Goal: Task Accomplishment & Management: Complete application form

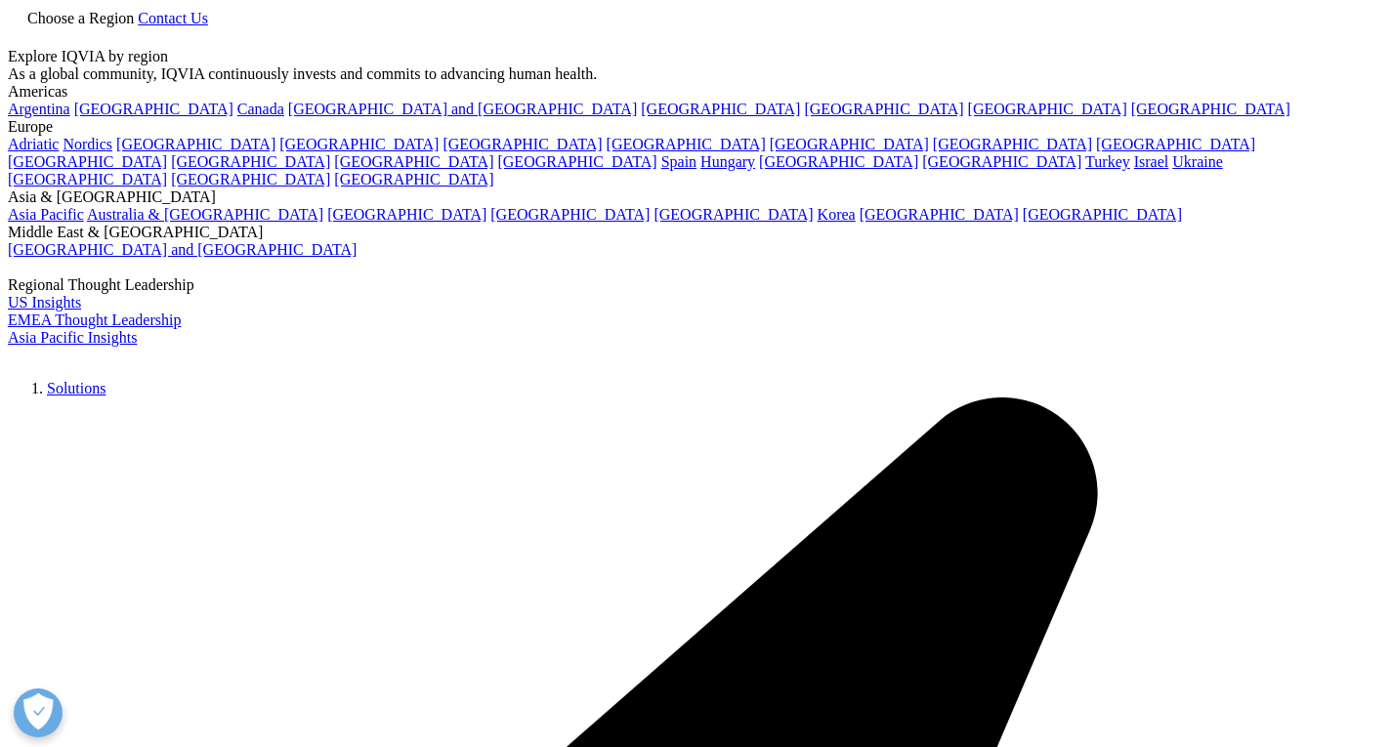
type input "pricing"
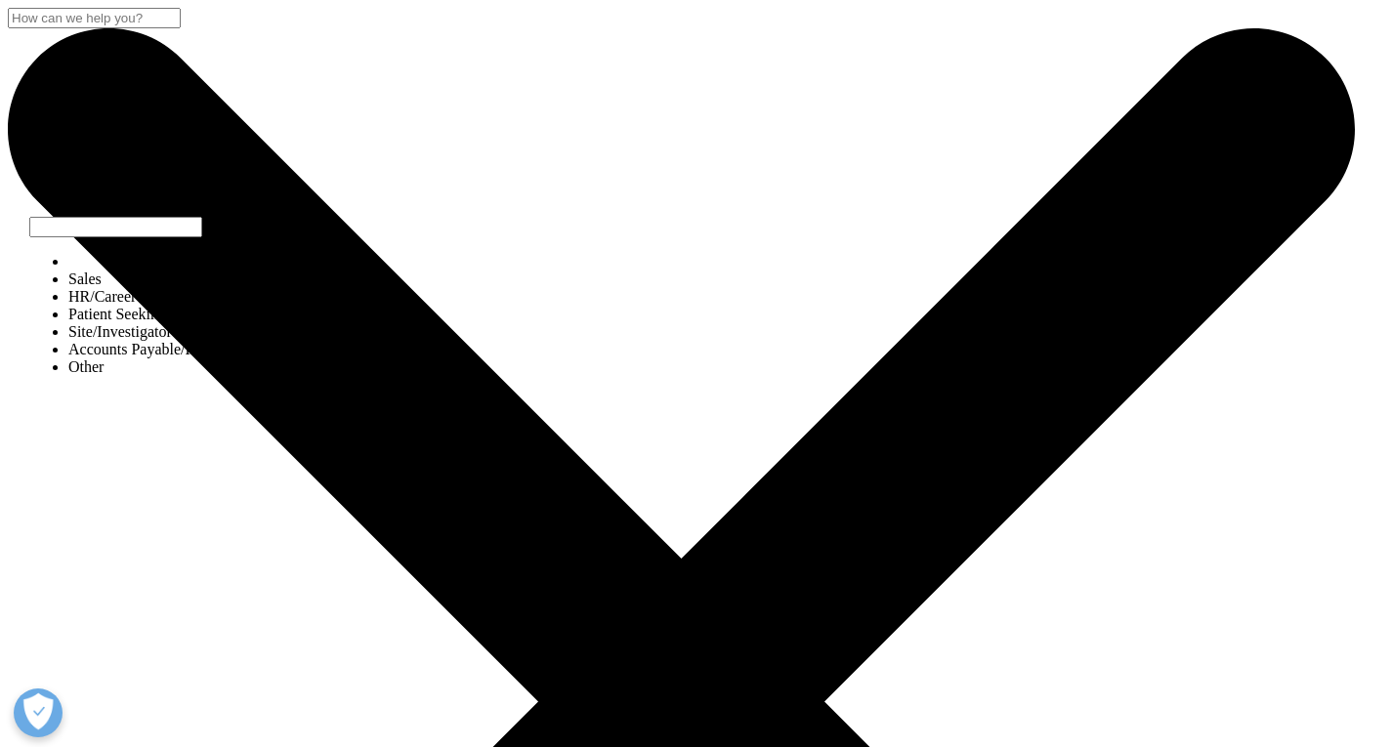
select select "Sales"
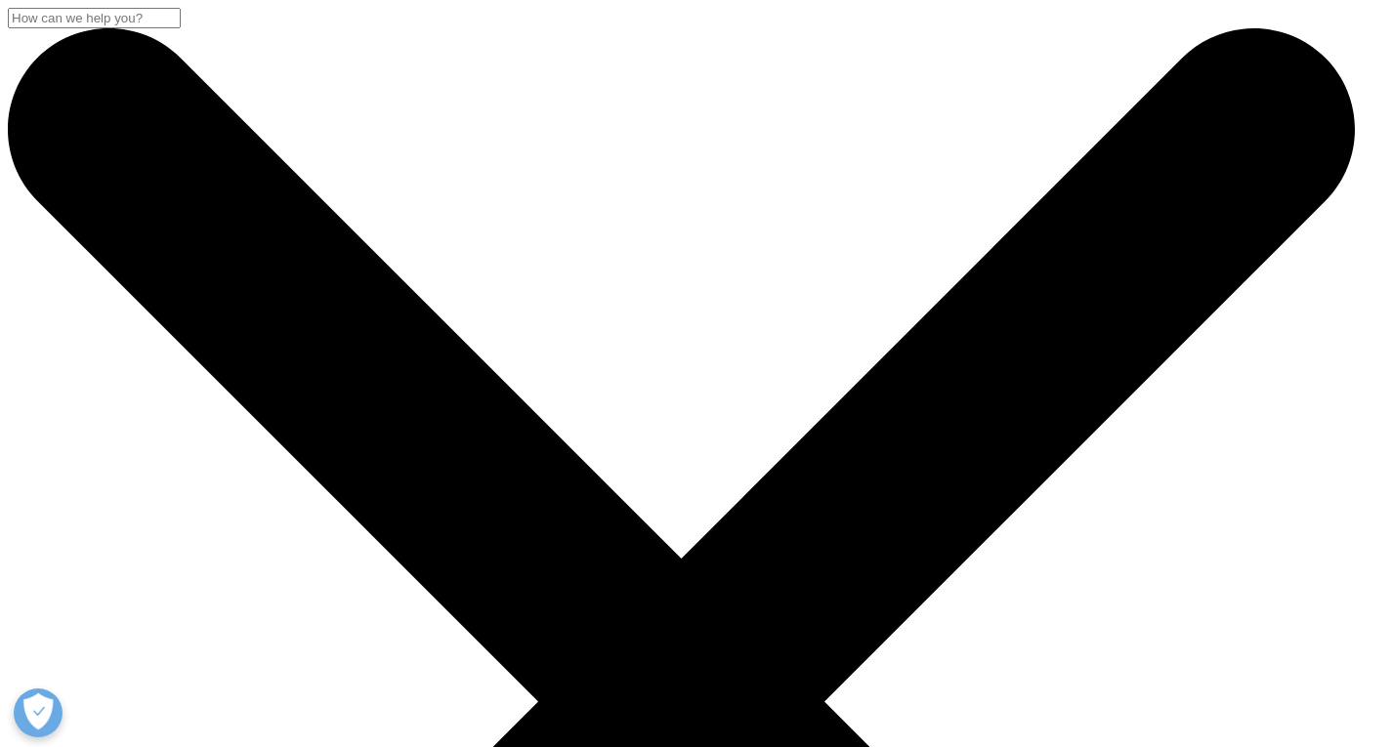
type input "Shreya"
type input "kaul"
type input "[EMAIL_ADDRESS][DOMAIN_NAME]"
type input "09650580289"
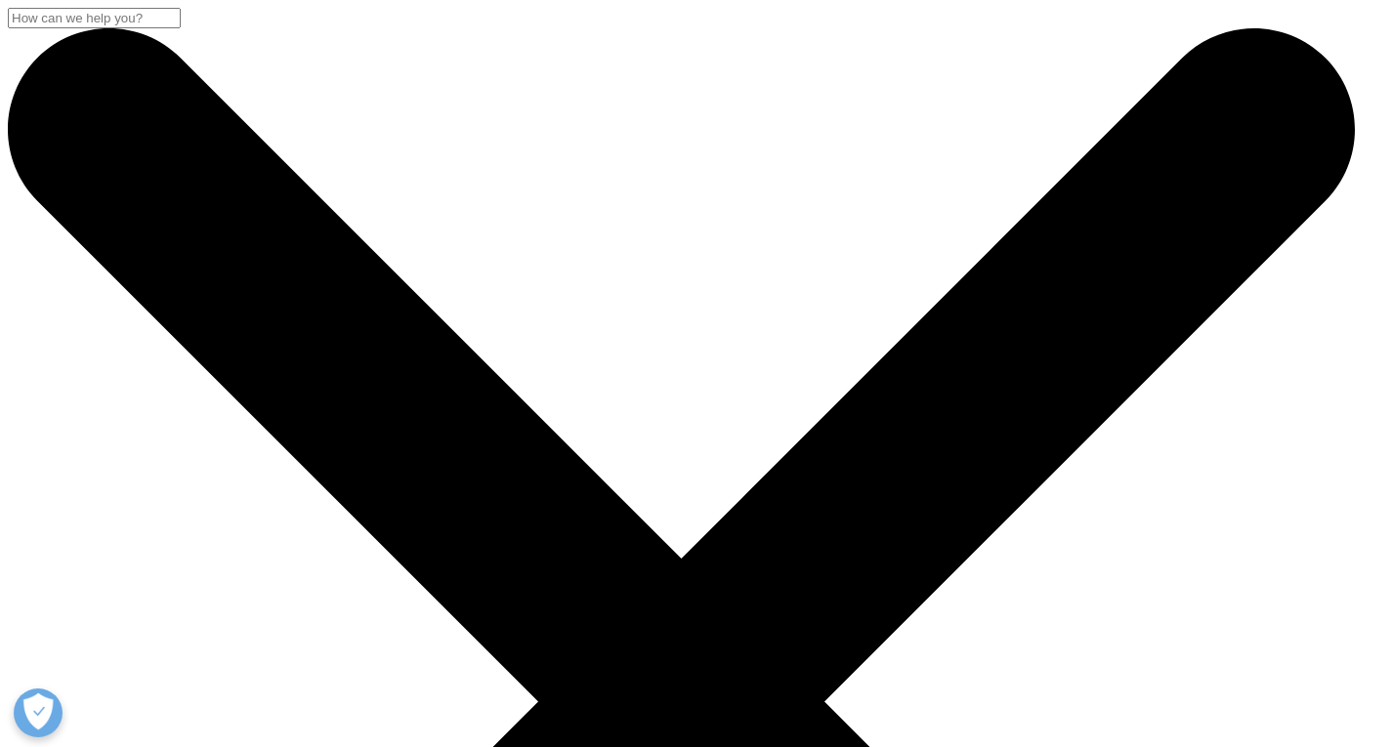
scroll to position [486, 0]
select select "[GEOGRAPHIC_DATA]"
type input "0"
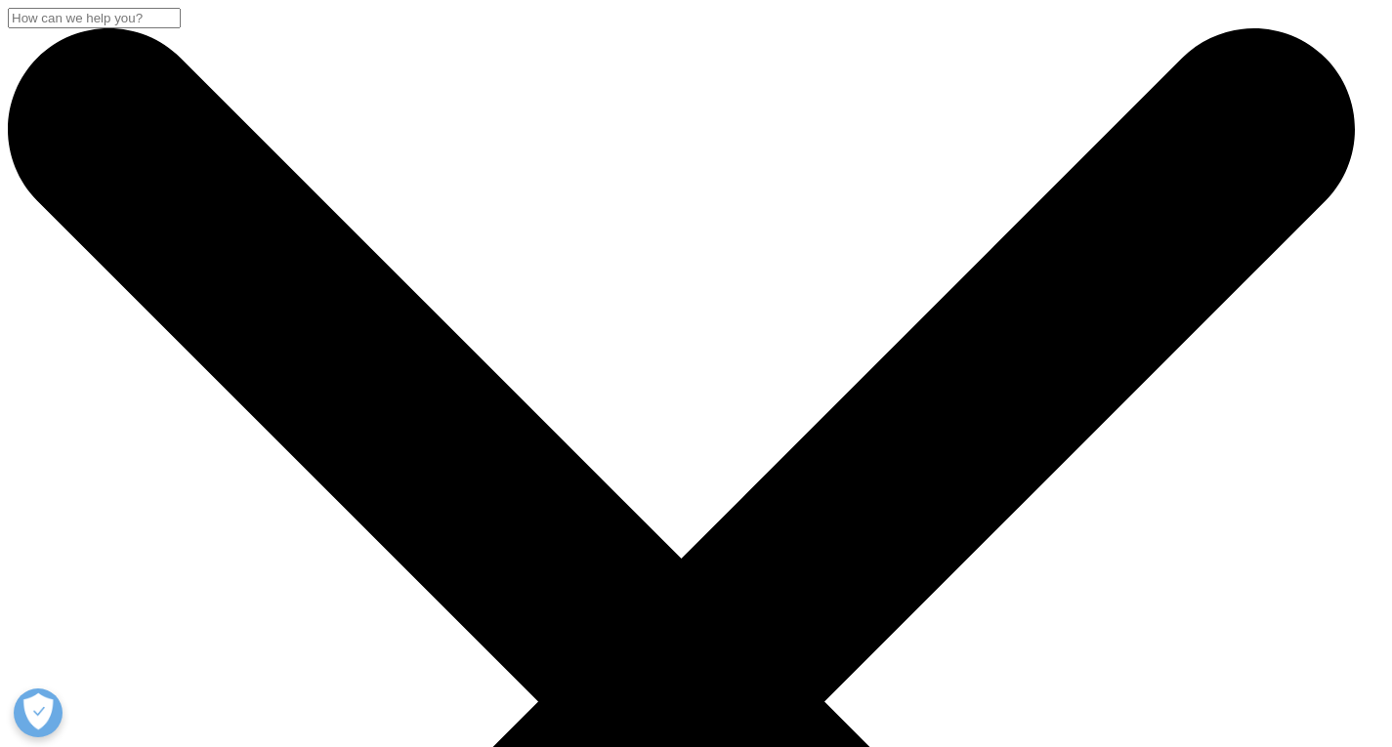
type input "Kaul"
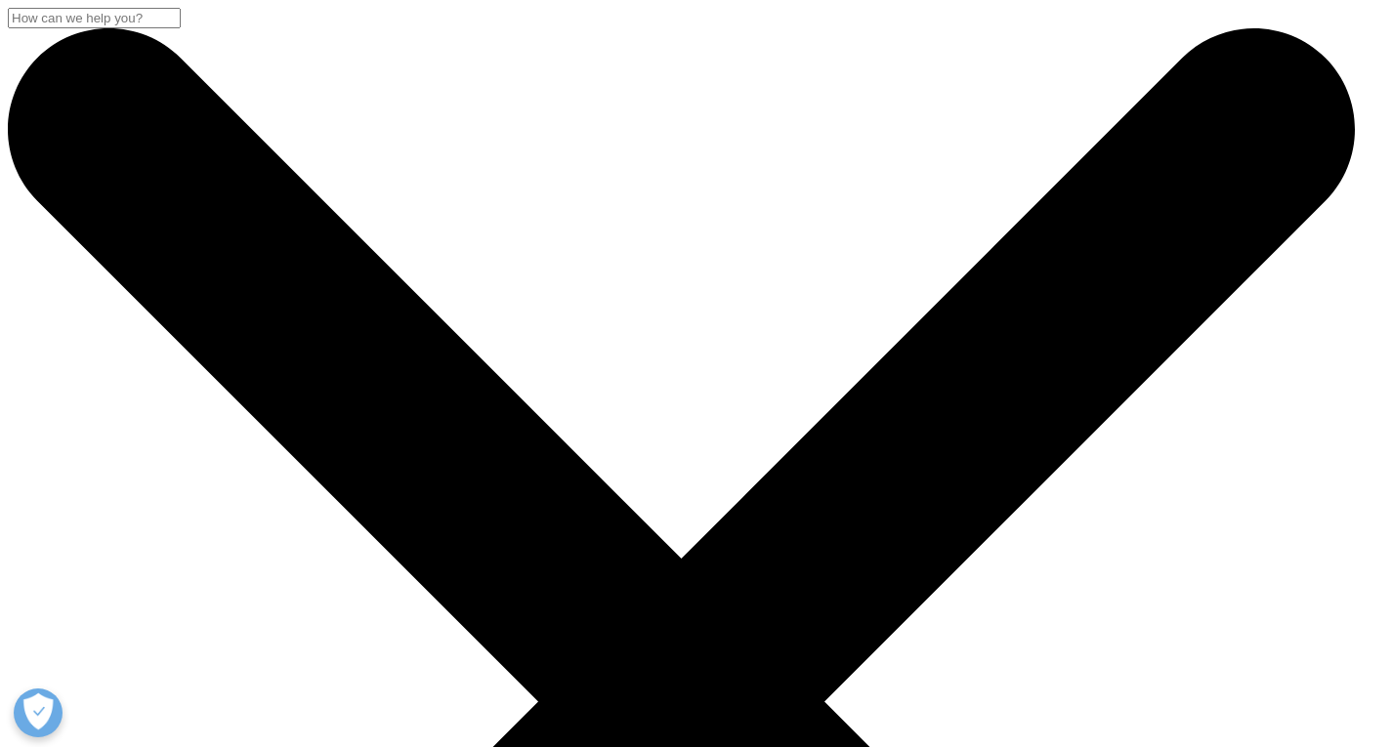
type input "Marketing"
type input "Sciometrix LLC"
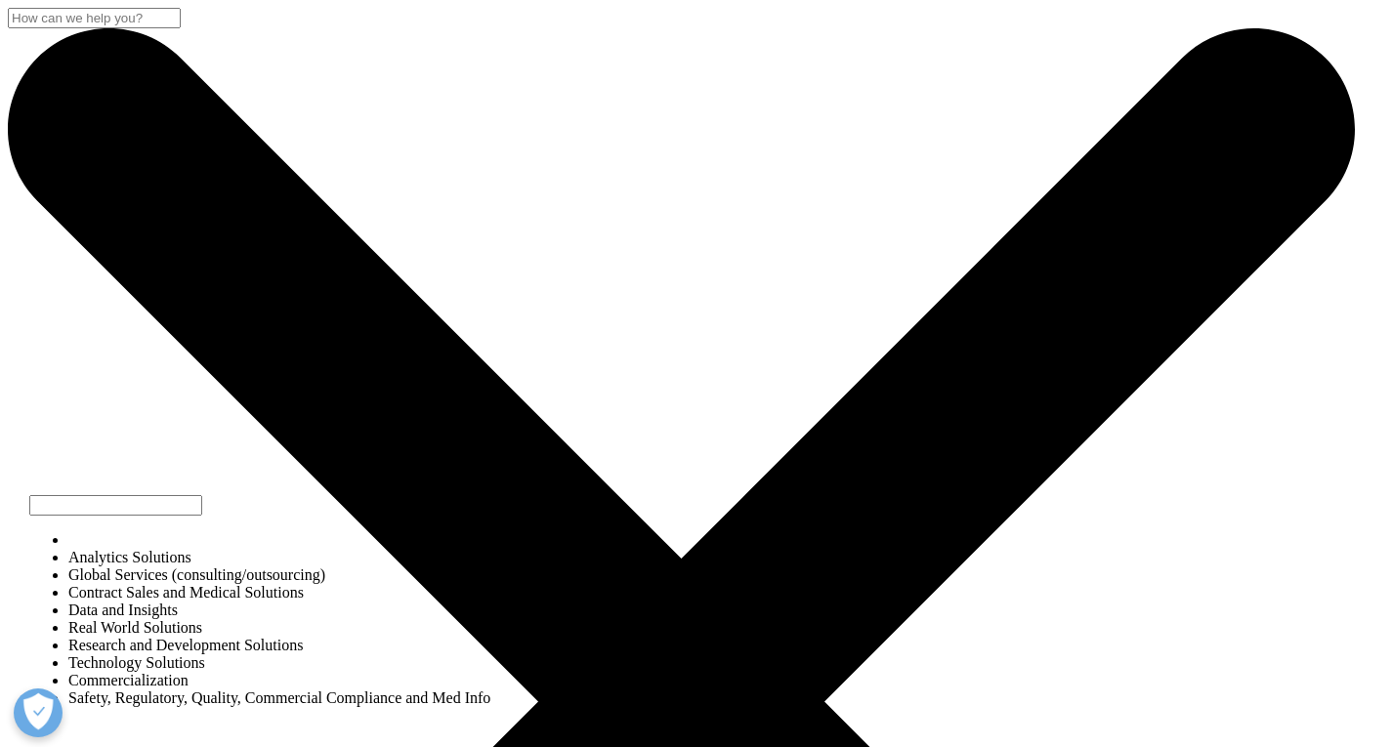
select select "Data and Insights"
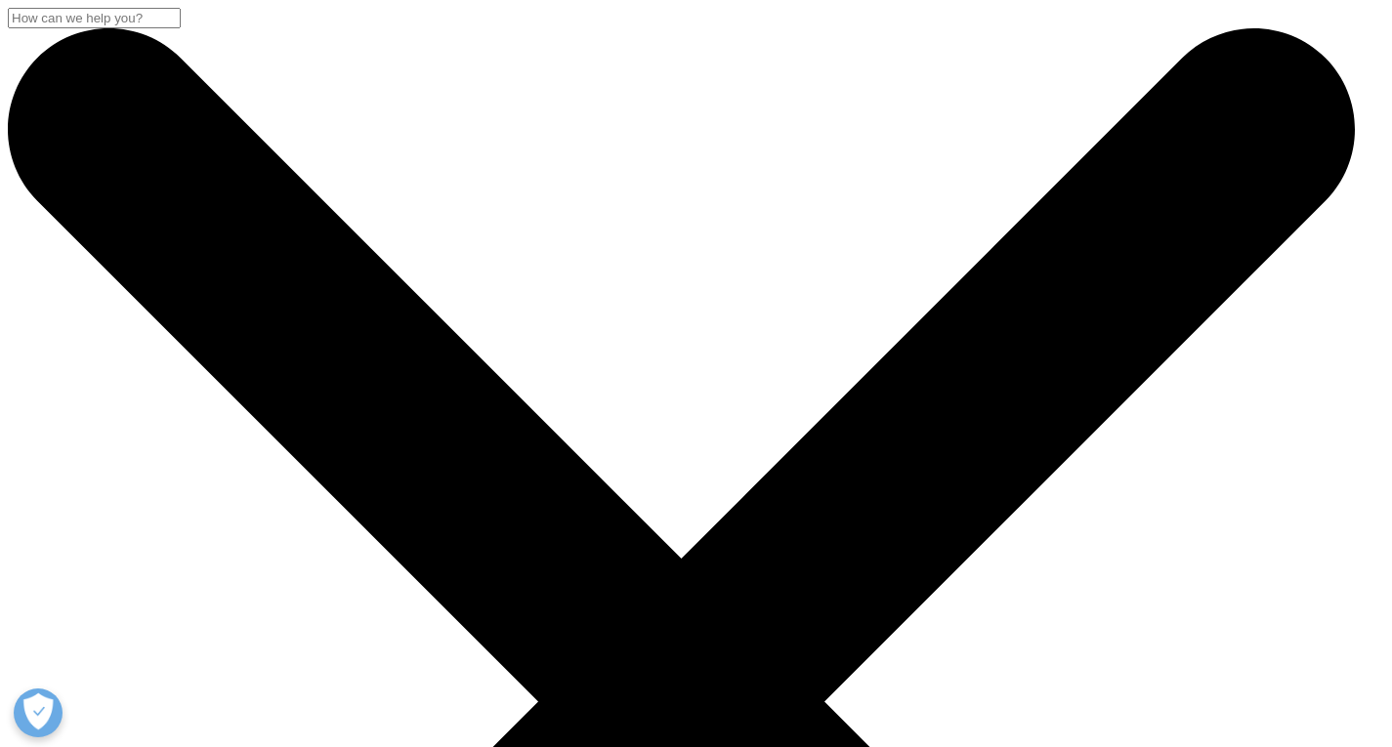
scroll to position [589, 0]
type textarea "D"
type textarea "Want to book a demo."
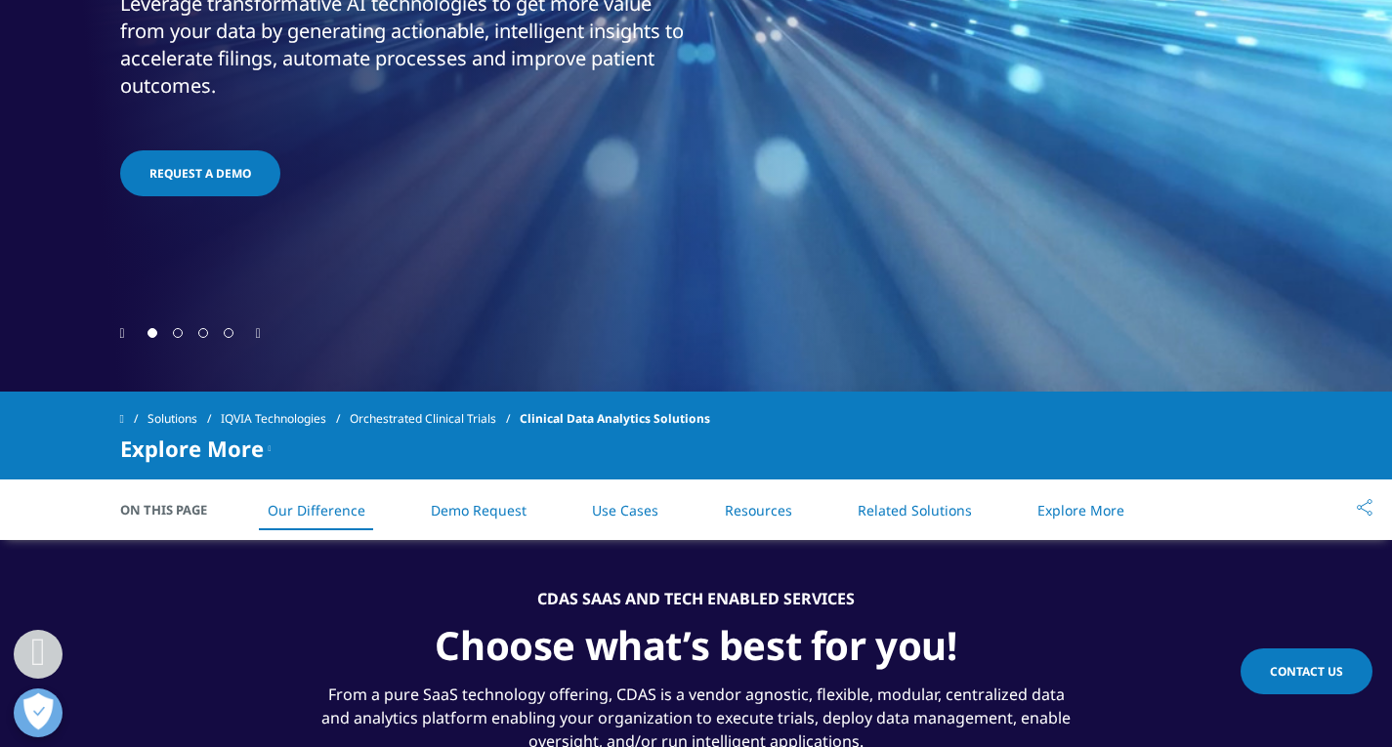
scroll to position [489, 0]
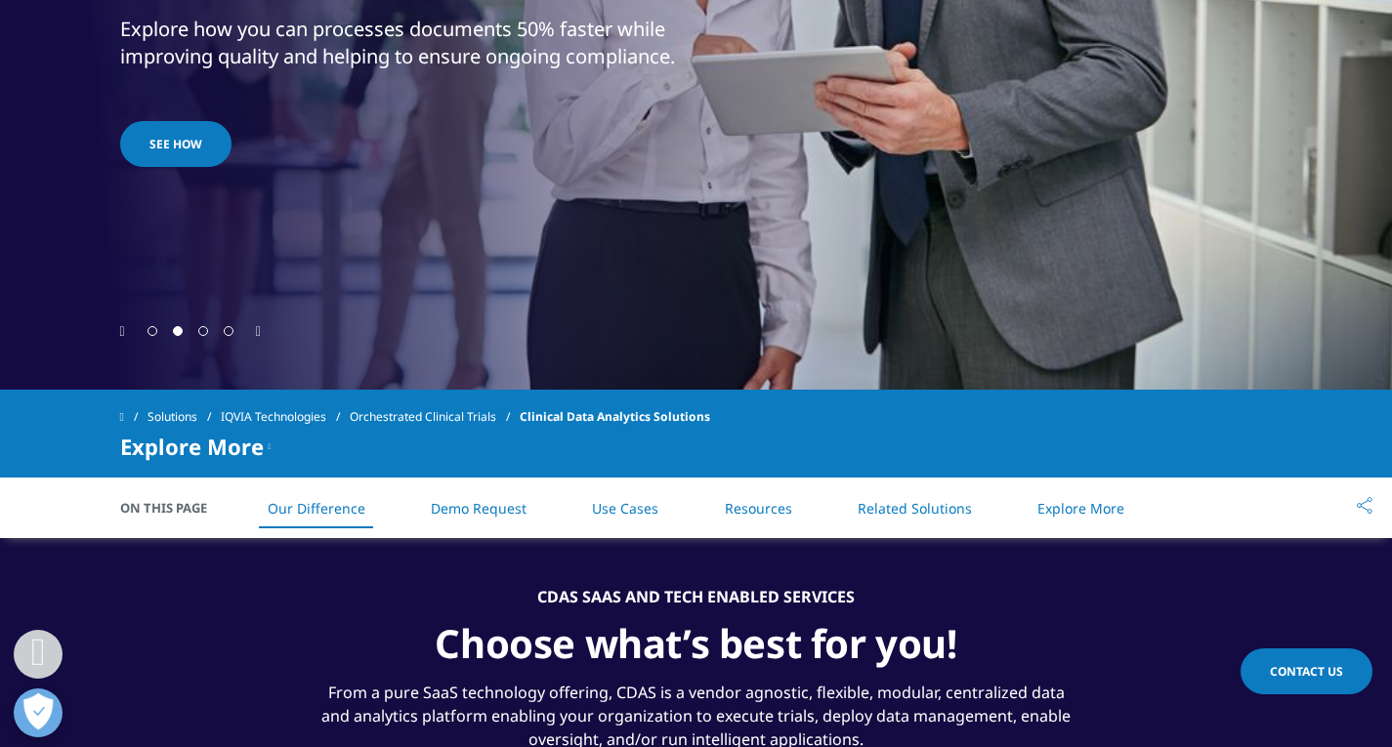
click at [508, 515] on link "Demo Request" at bounding box center [479, 508] width 96 height 19
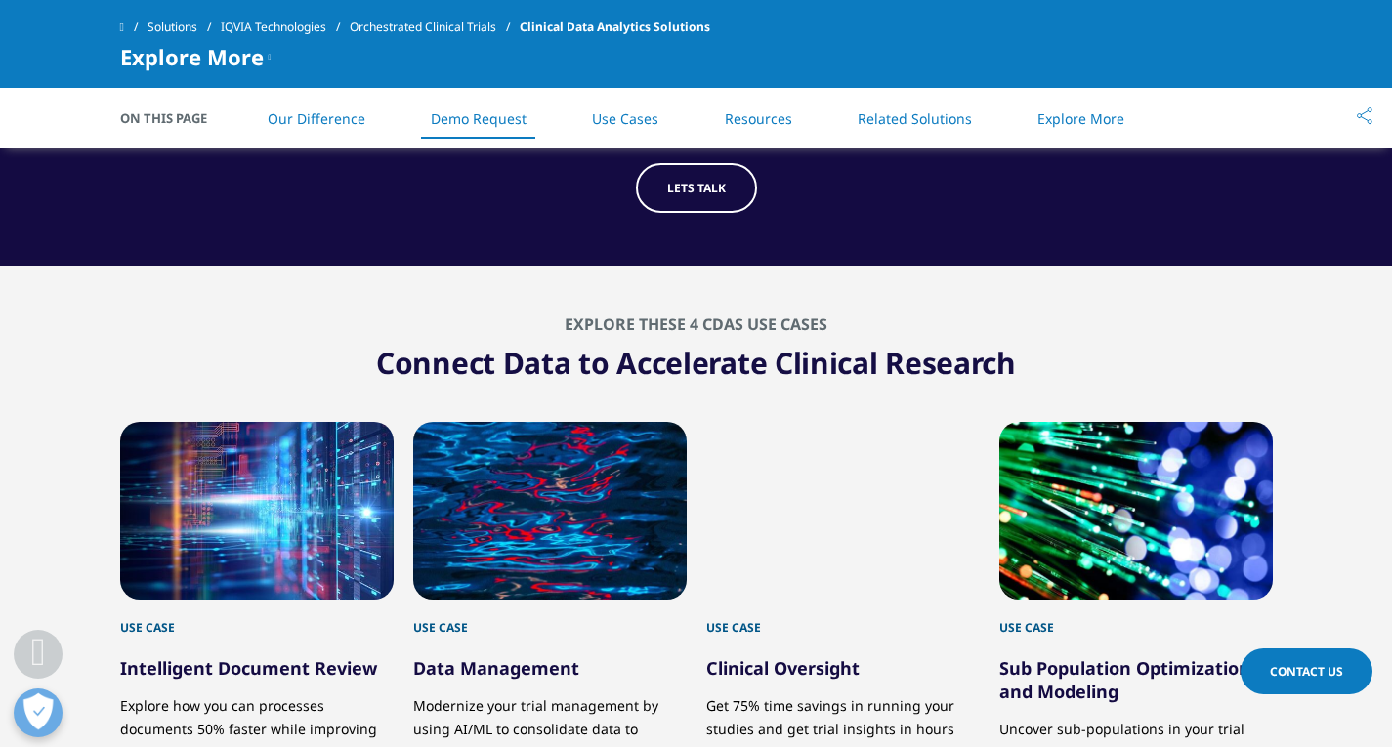
scroll to position [4273, 0]
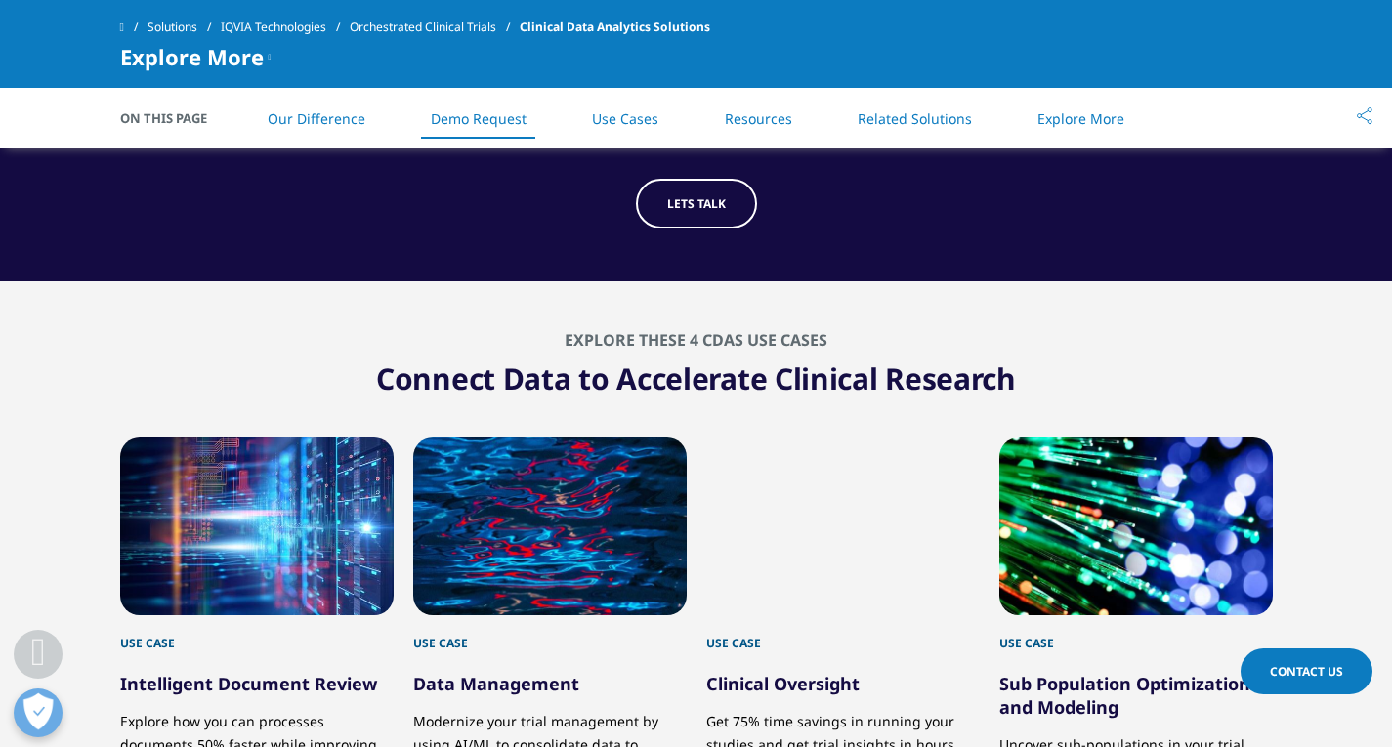
click at [710, 219] on link "LETS TALK" at bounding box center [696, 204] width 121 height 50
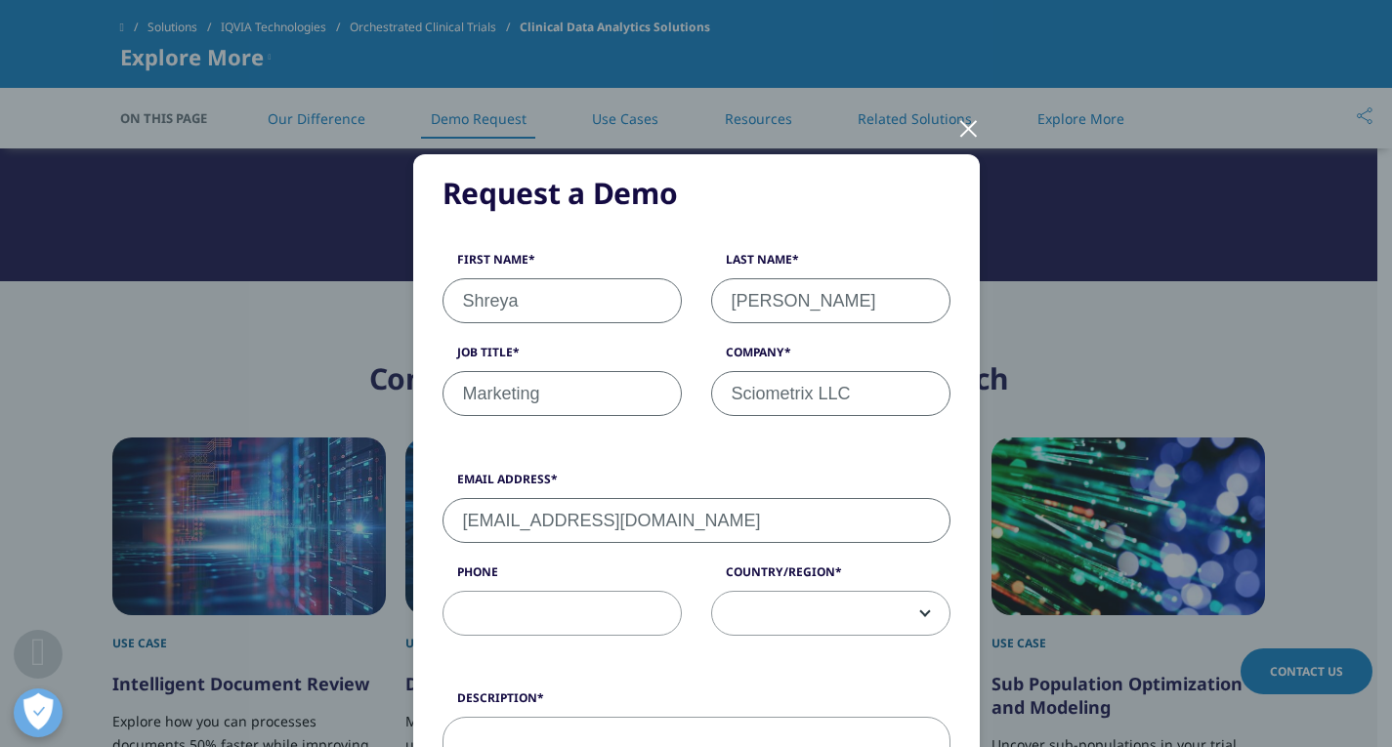
scroll to position [4, 0]
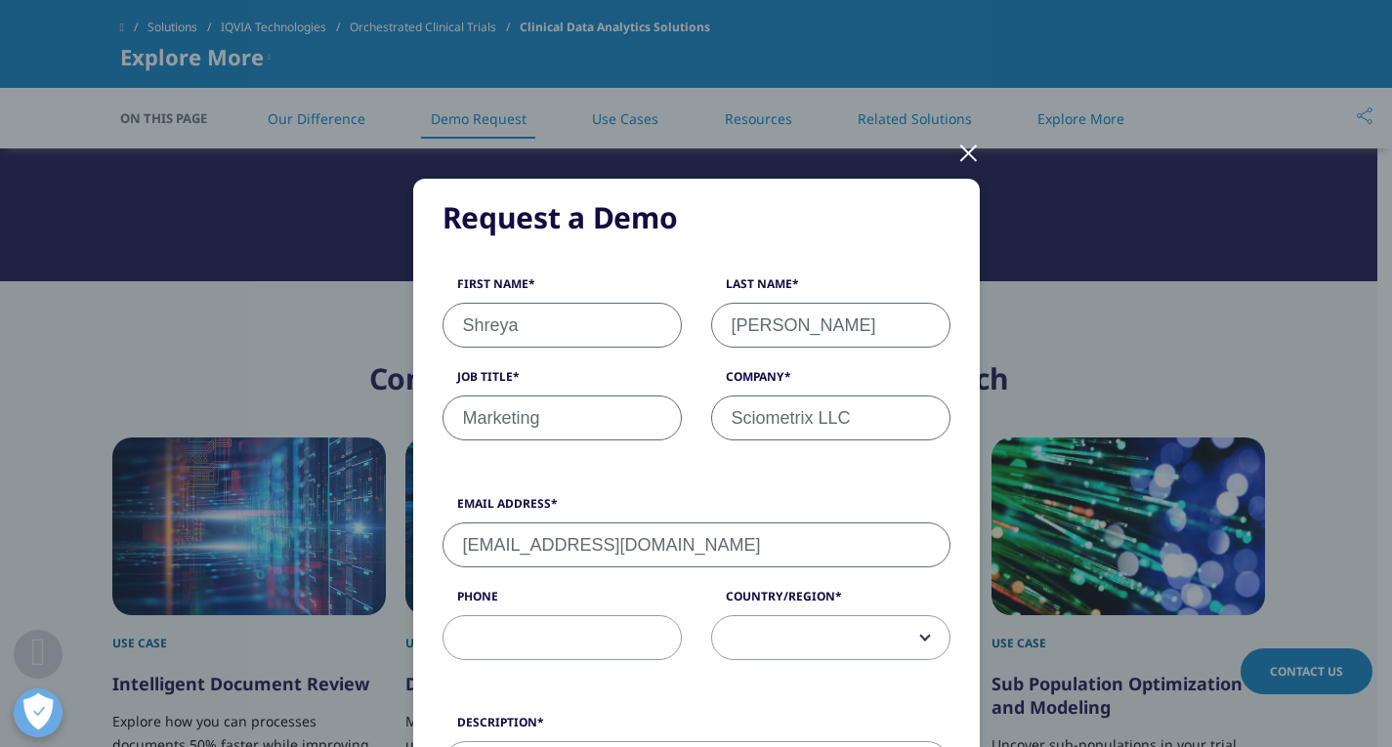
click at [957, 164] on div at bounding box center [968, 152] width 22 height 54
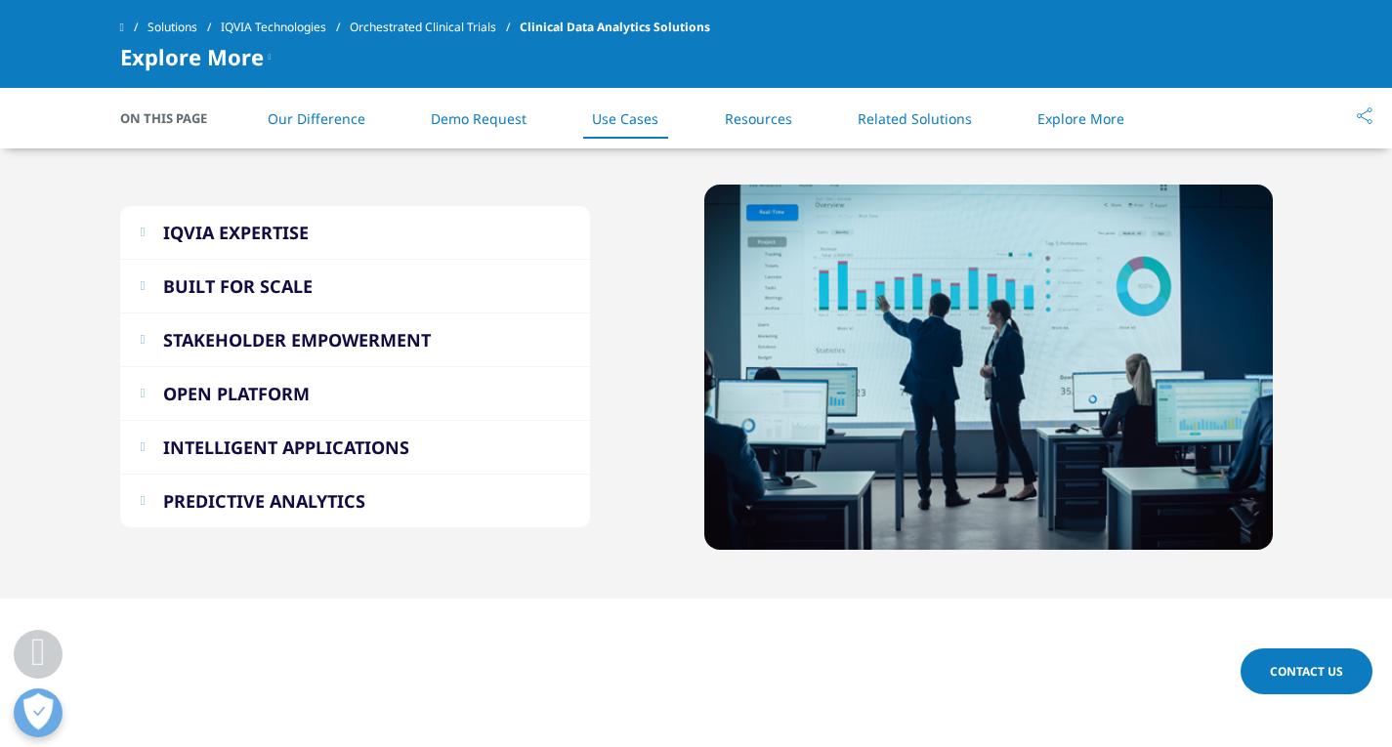
scroll to position [5277, 0]
click at [154, 393] on button "OPEN PLATFORM" at bounding box center [355, 394] width 470 height 53
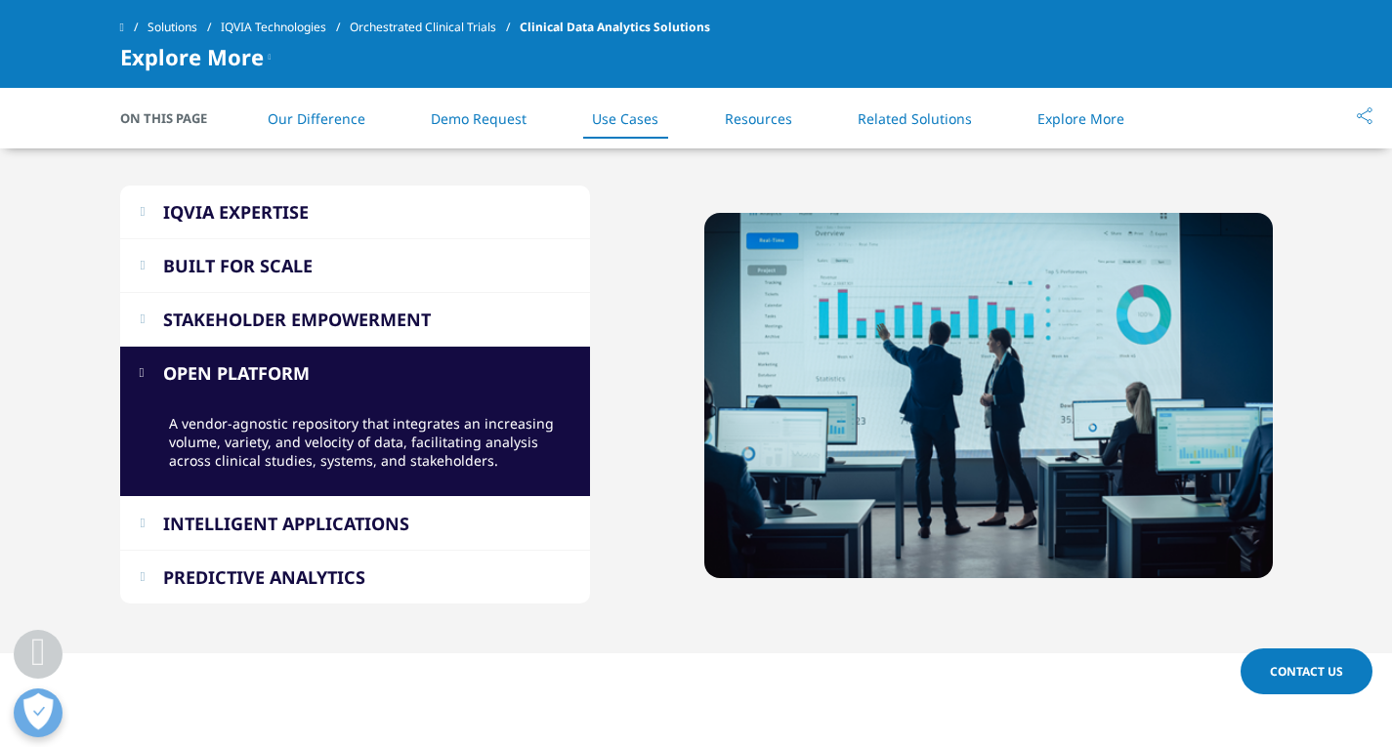
click at [154, 393] on button "OPEN PLATFORM" at bounding box center [355, 373] width 470 height 53
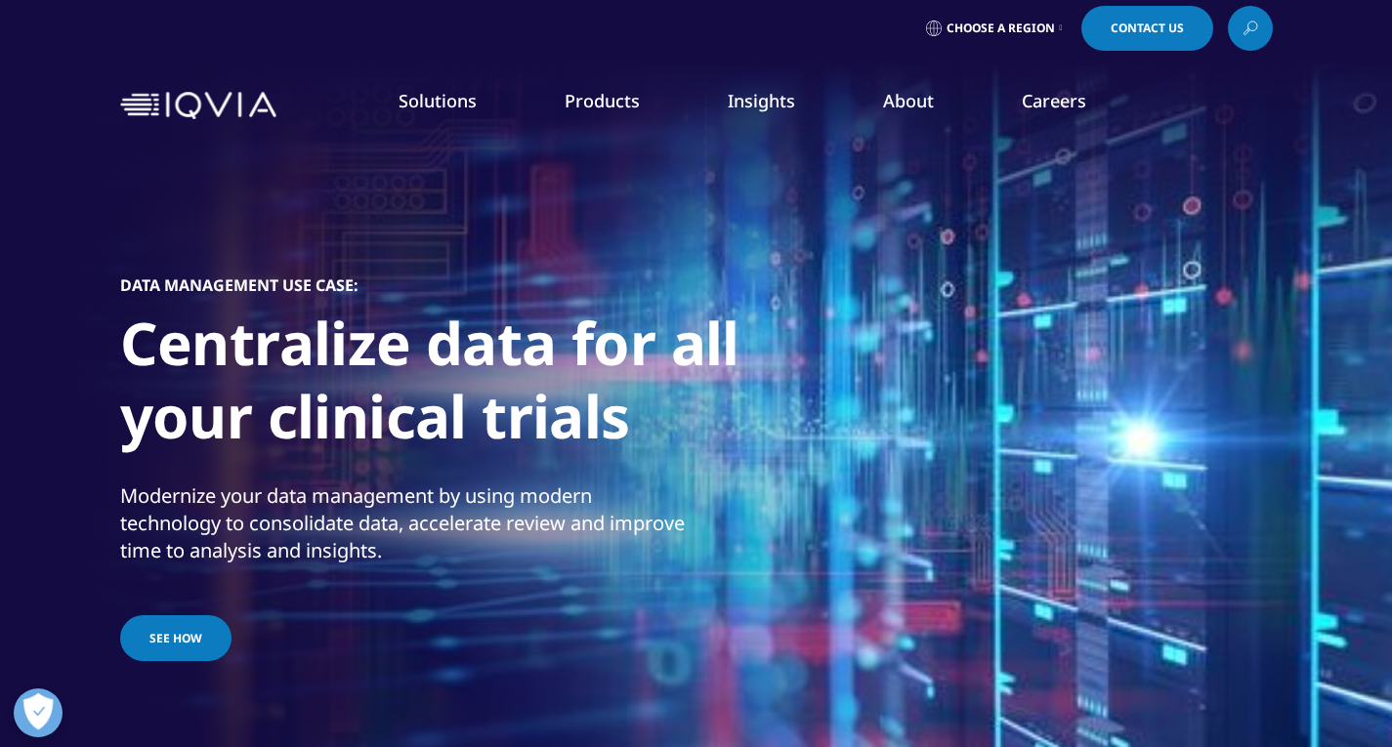
scroll to position [10, 0]
click at [747, 527] on link "Providers" at bounding box center [873, 534] width 326 height 21
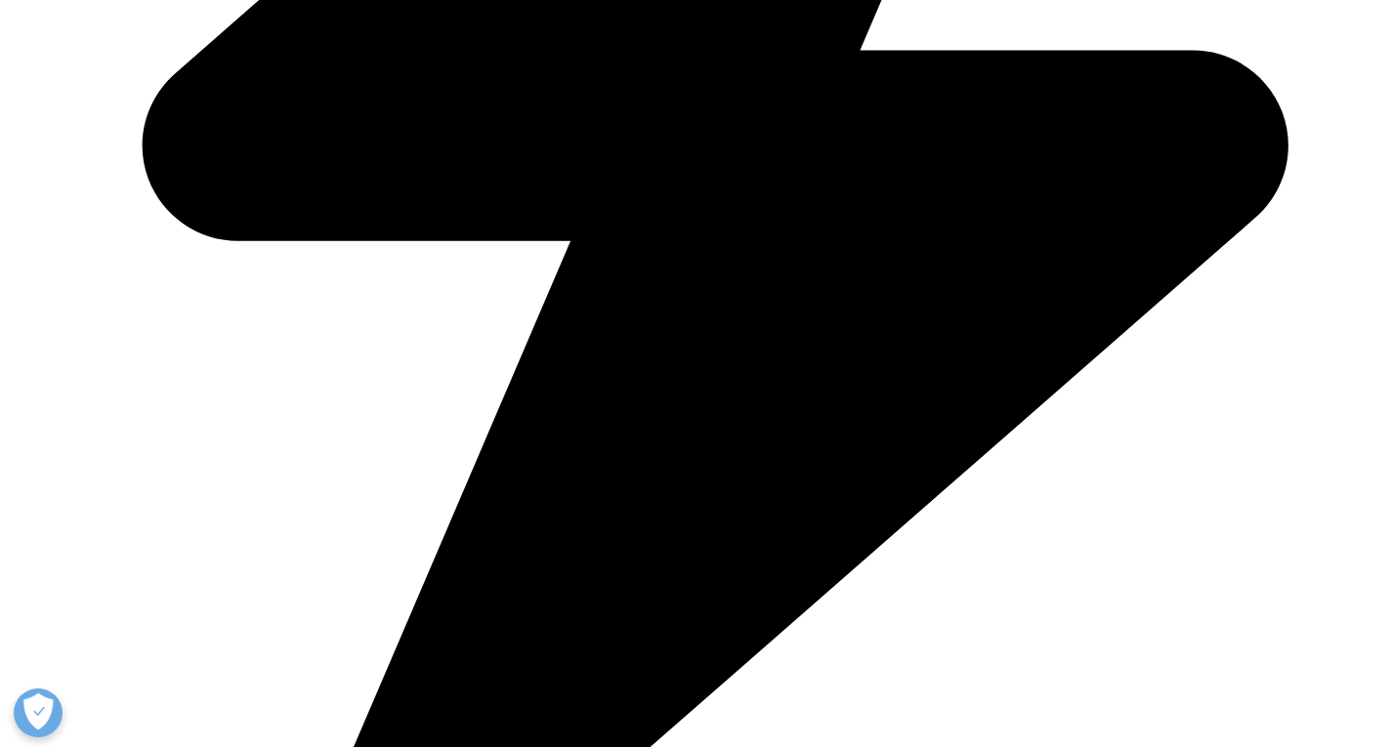
scroll to position [2567, 0]
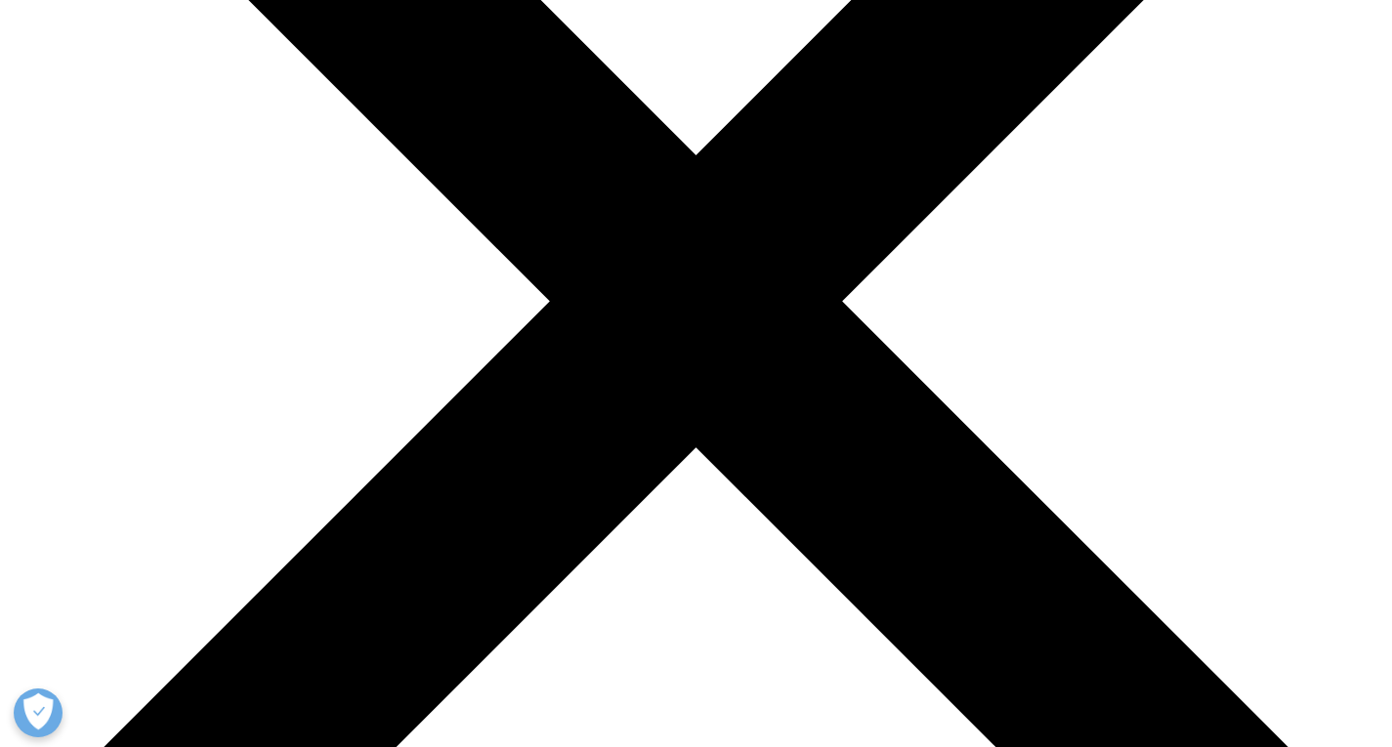
scroll to position [416, 0]
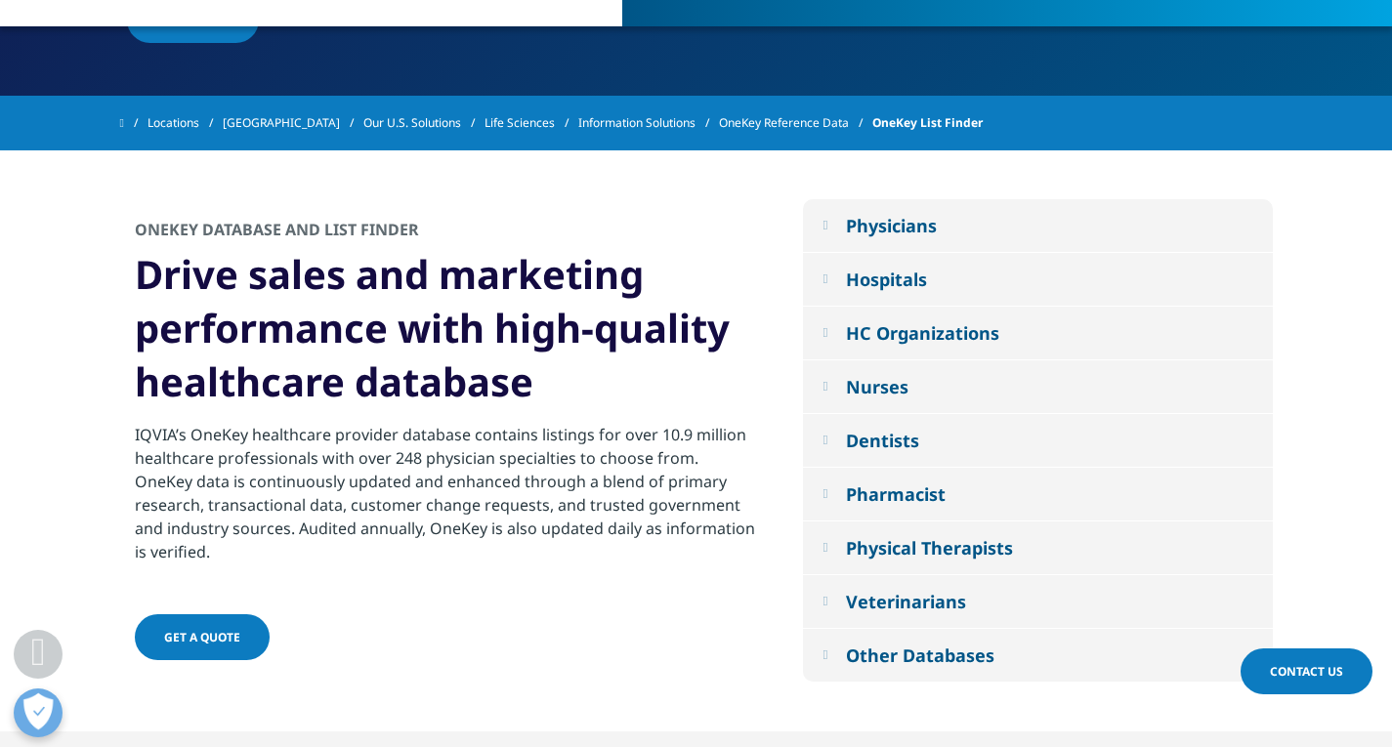
scroll to position [754, 0]
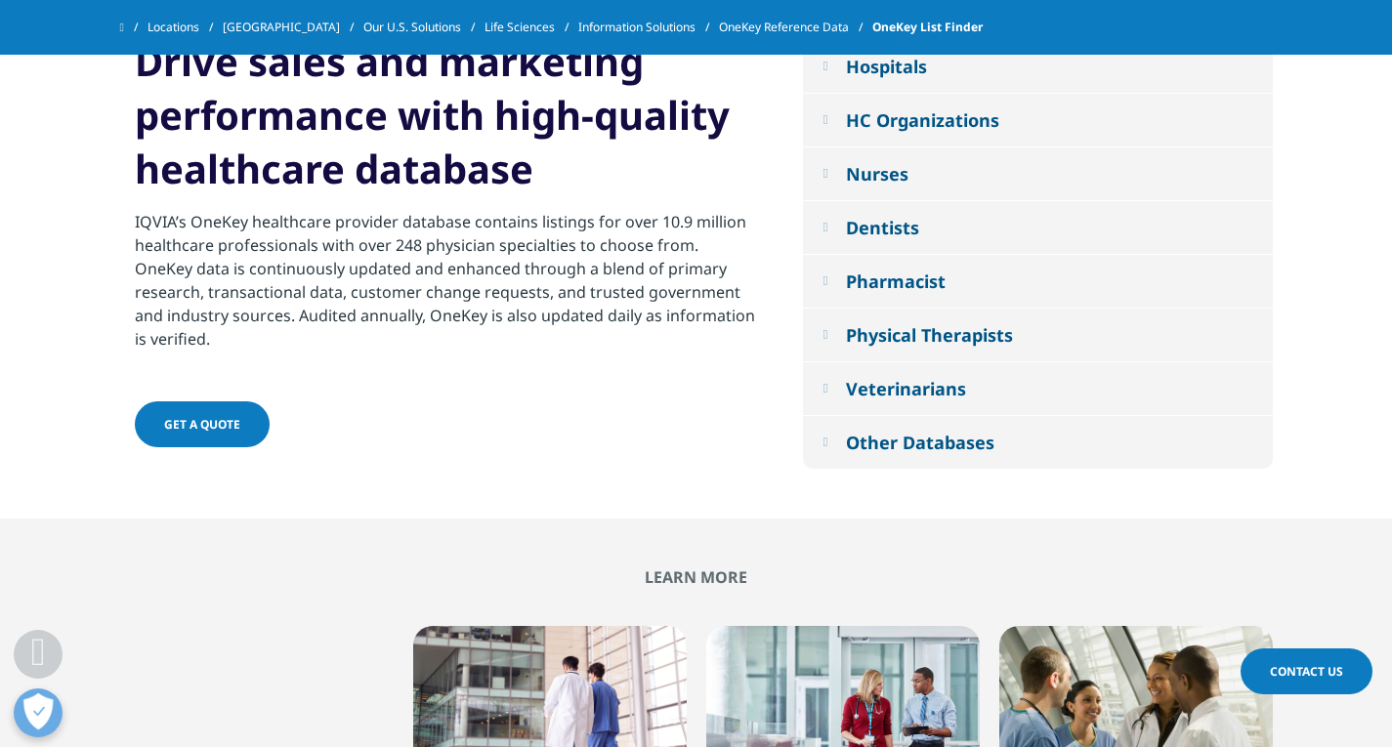
click at [827, 448] on em at bounding box center [824, 442] width 5 height 13
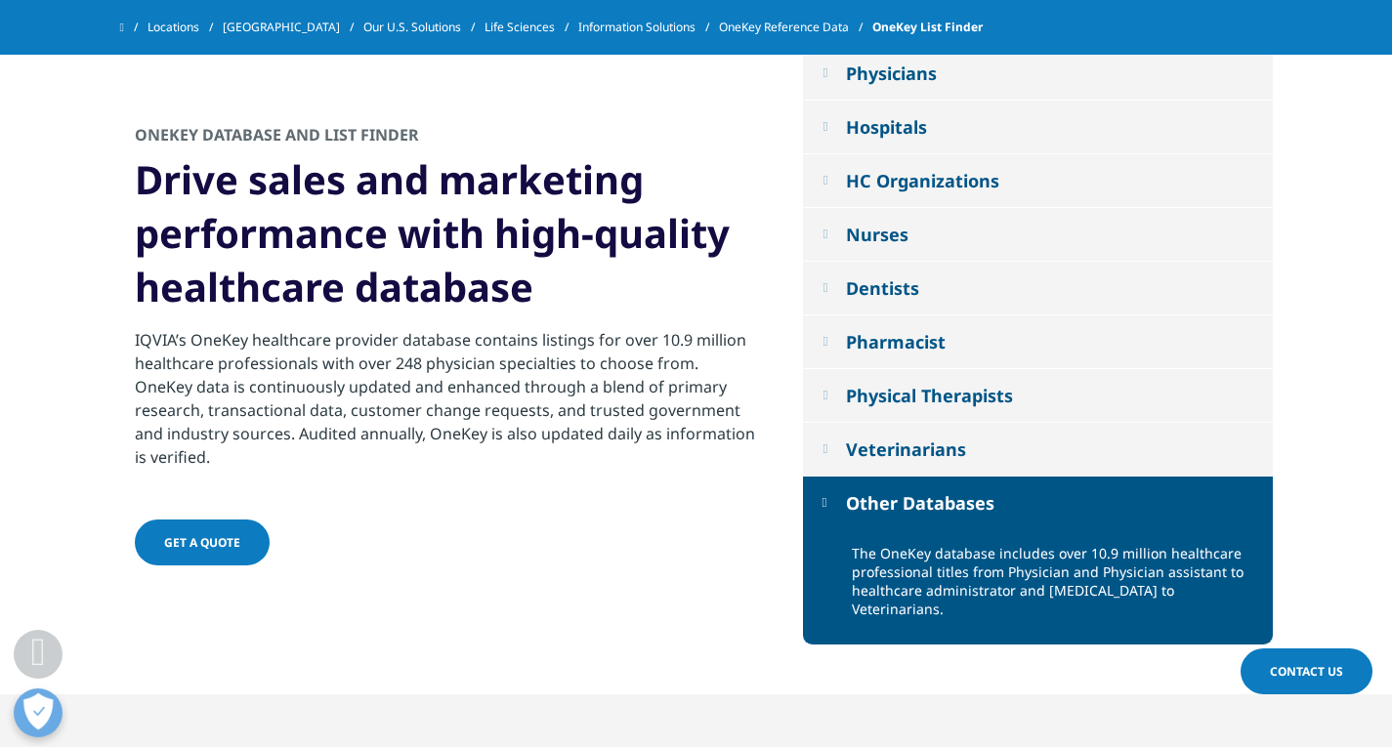
scroll to position [693, 0]
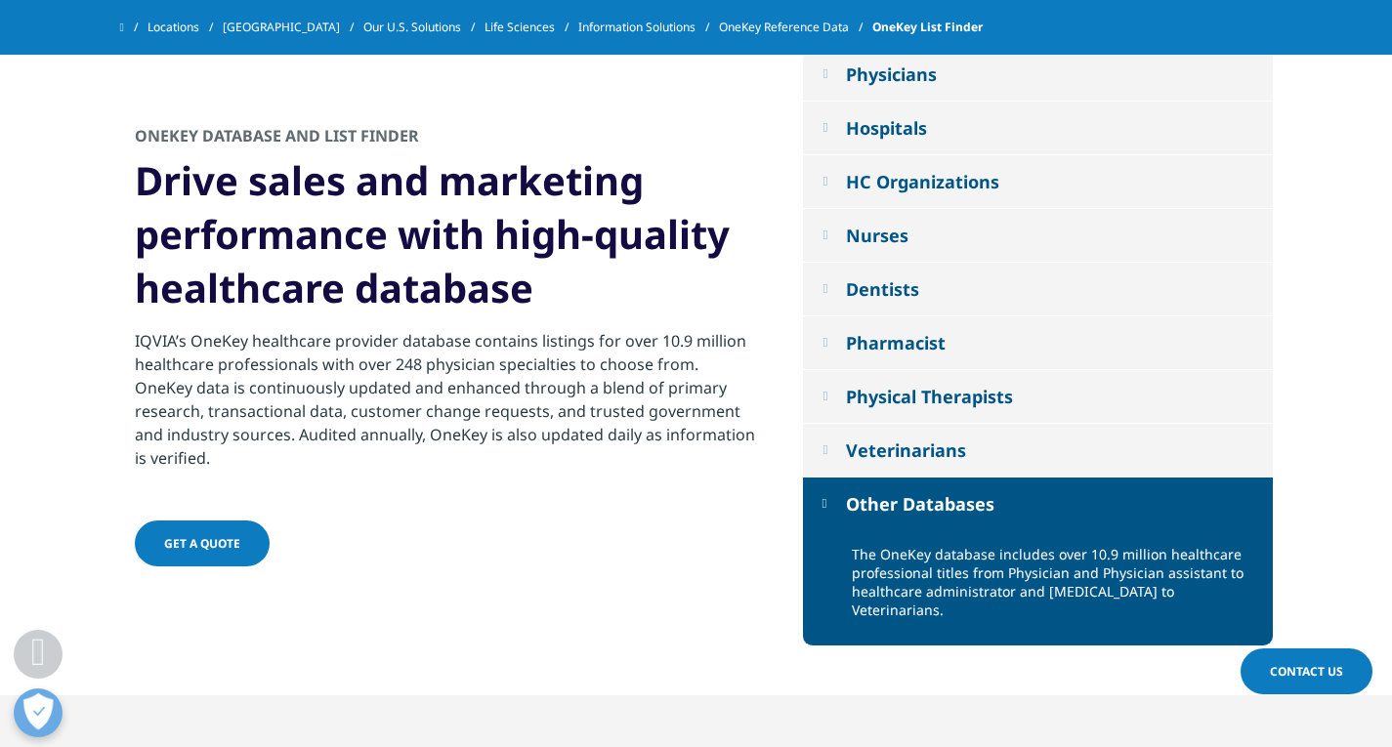
click at [827, 179] on em at bounding box center [824, 181] width 5 height 13
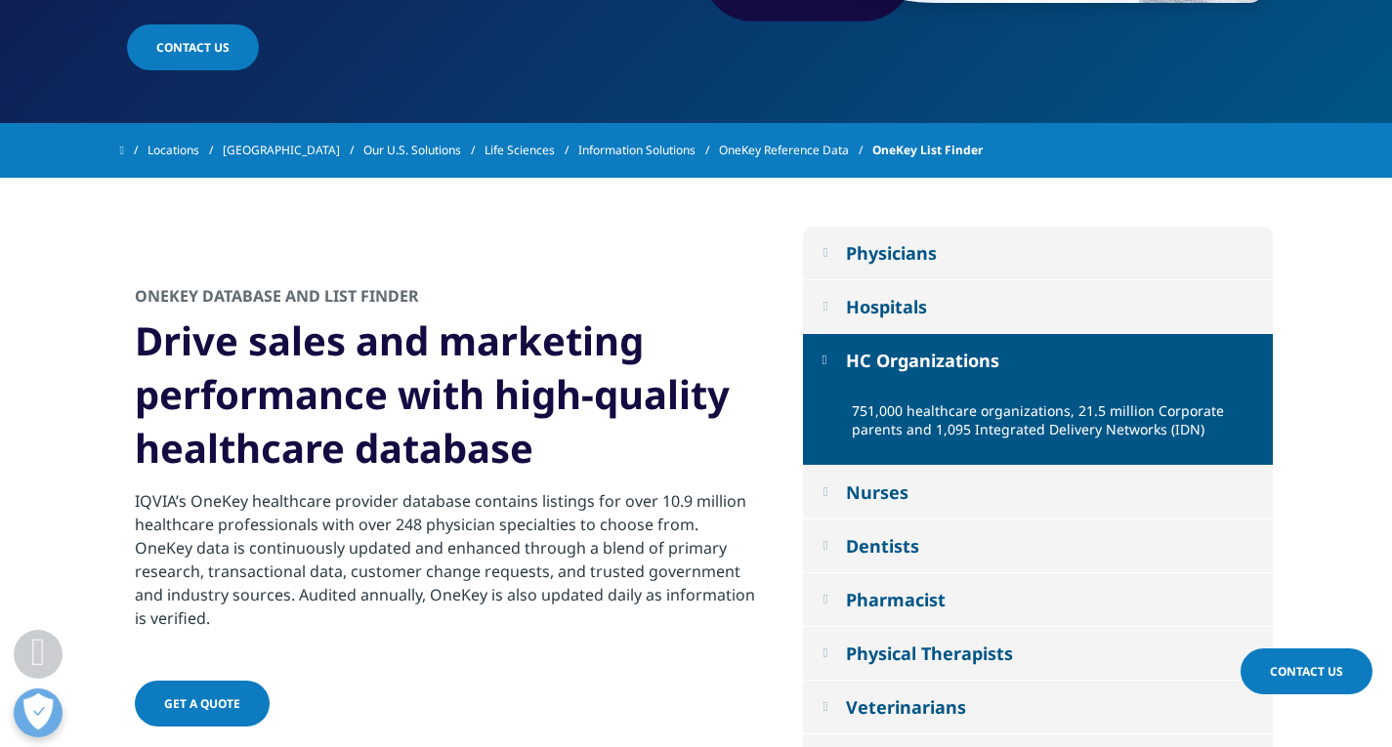
scroll to position [560, 0]
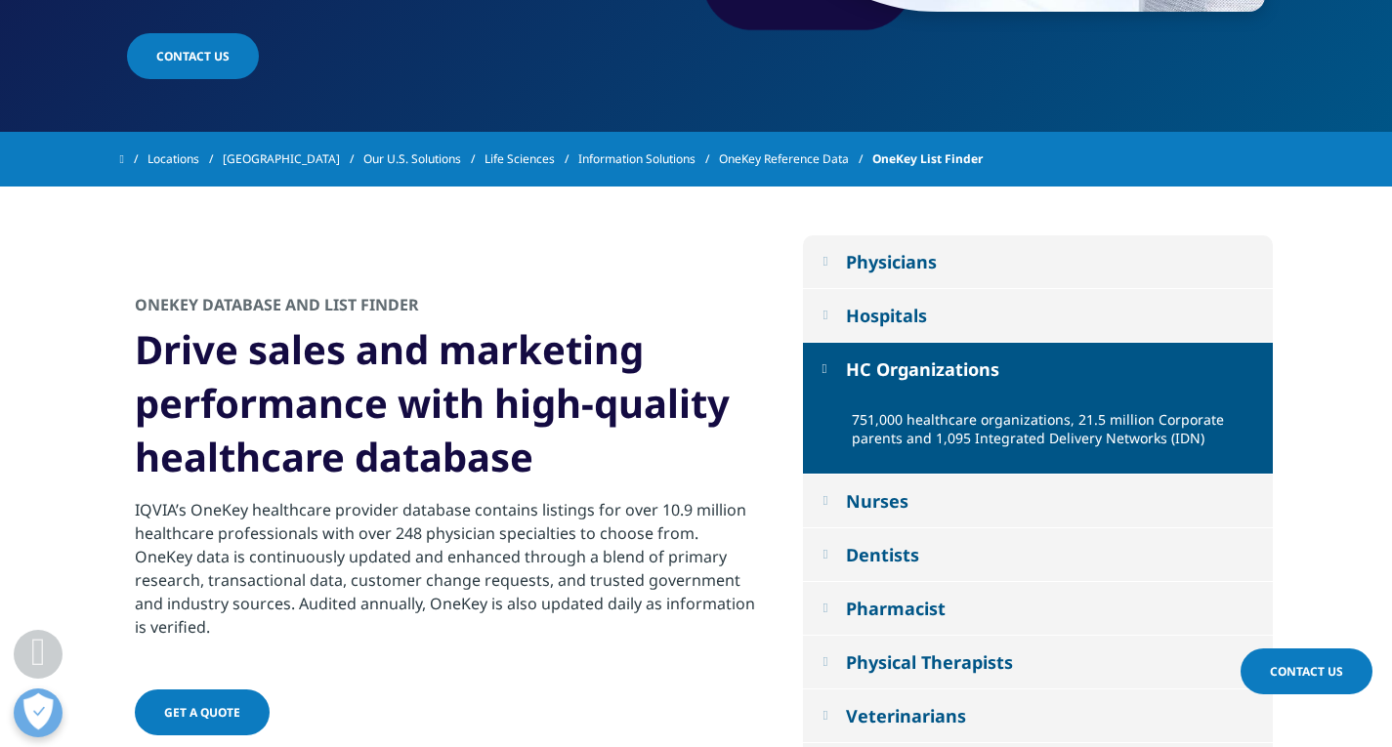
click at [832, 248] on button "Physicians" at bounding box center [1038, 261] width 470 height 53
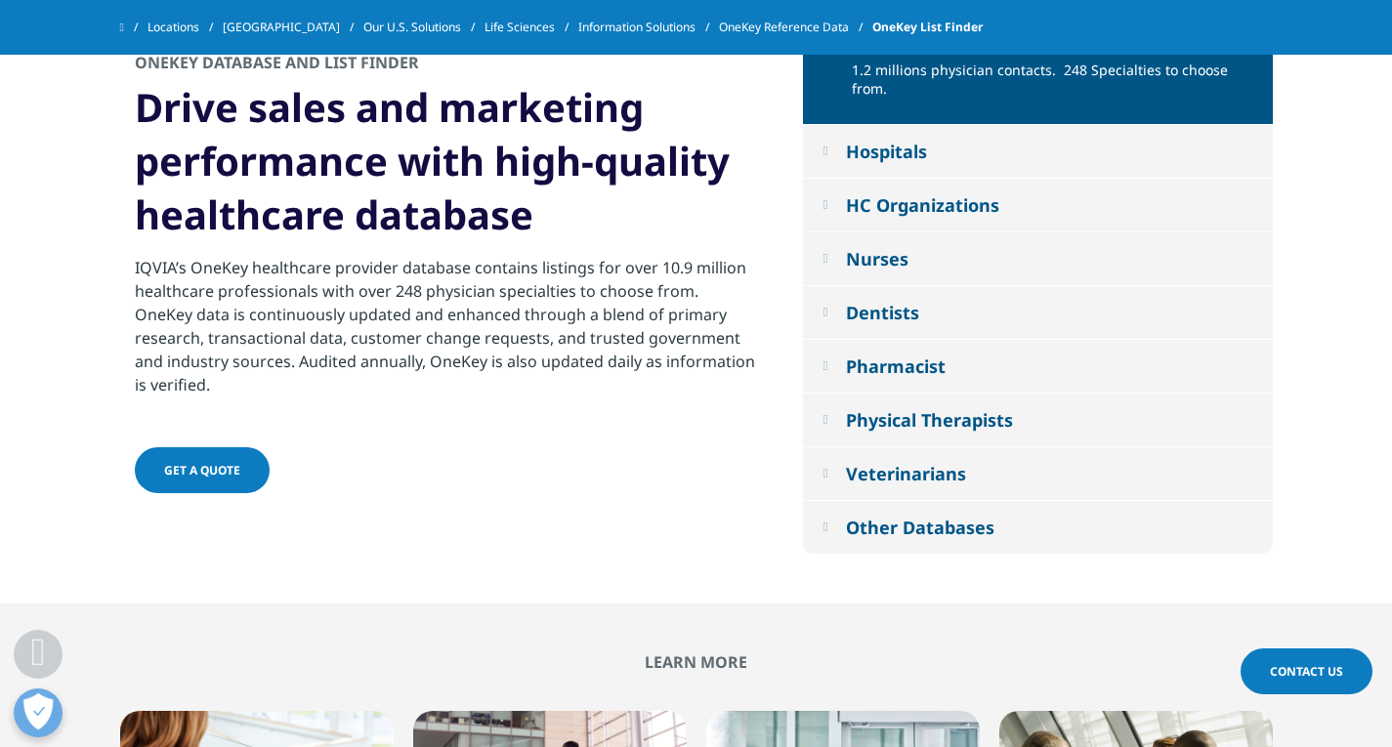
scroll to position [748, 0]
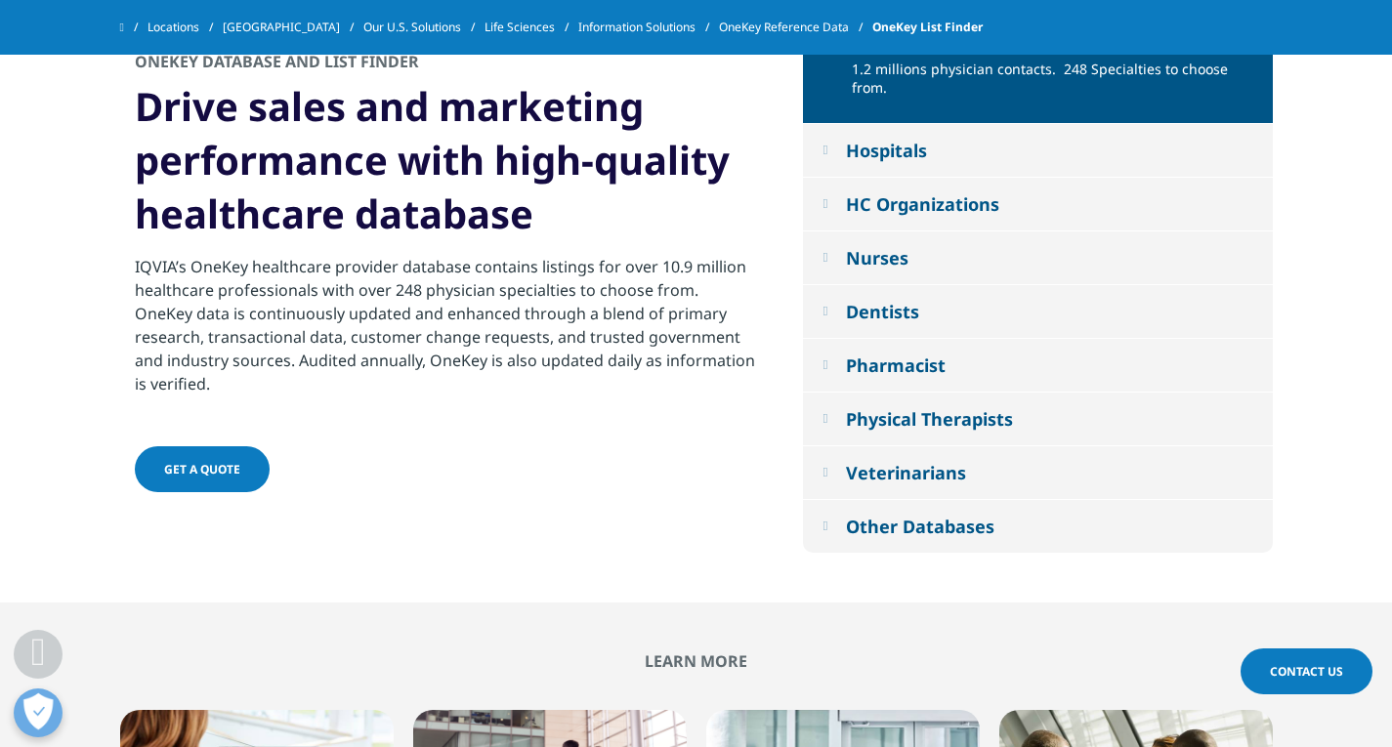
click at [815, 138] on button "Hospitals" at bounding box center [1038, 150] width 470 height 53
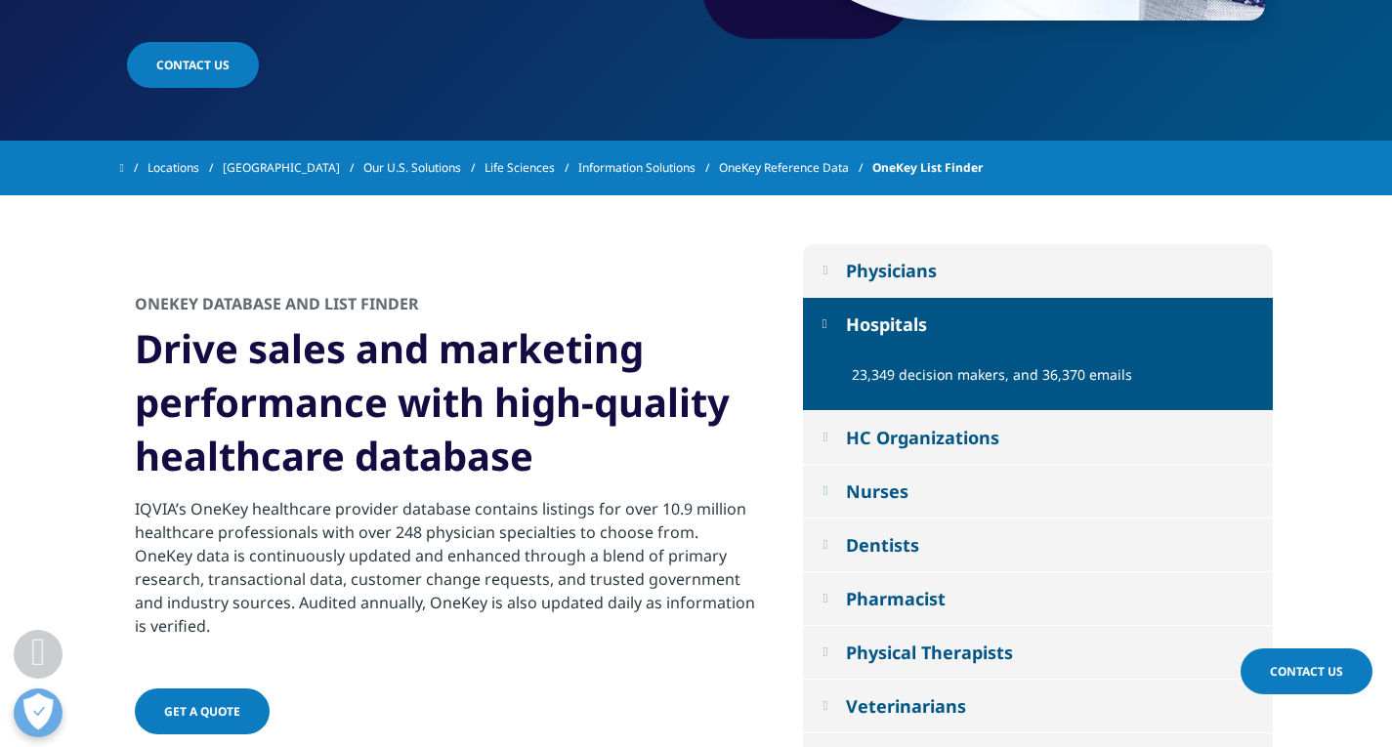
scroll to position [550, 0]
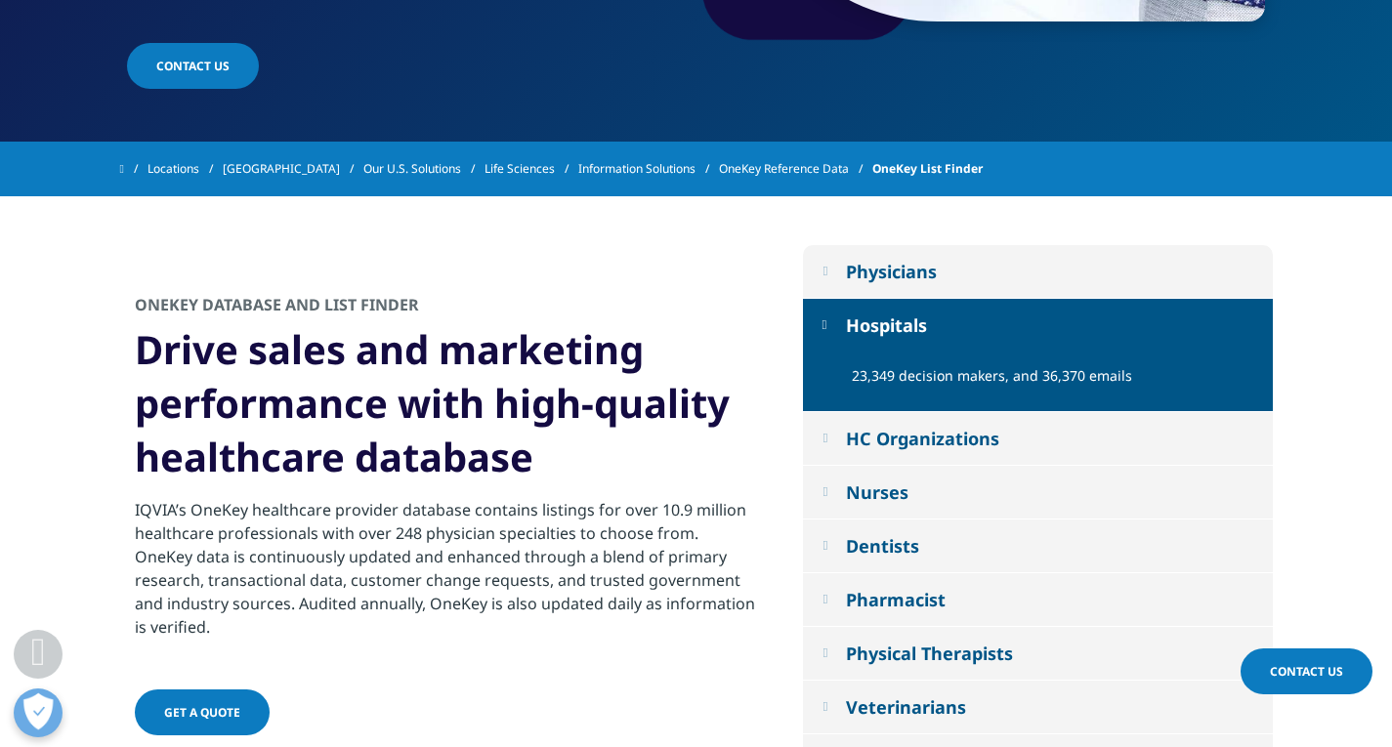
click at [844, 269] on button "Physicians" at bounding box center [1038, 271] width 470 height 53
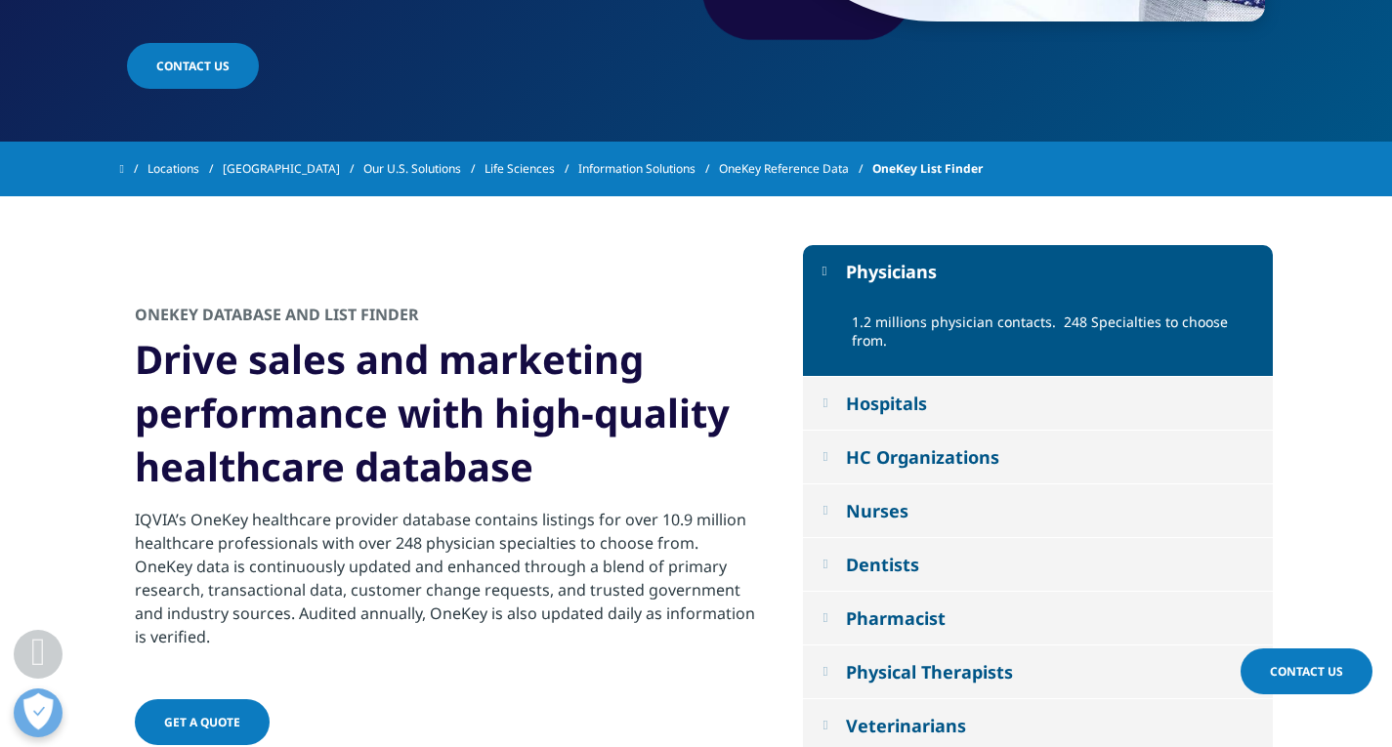
click at [823, 397] on em at bounding box center [824, 403] width 5 height 13
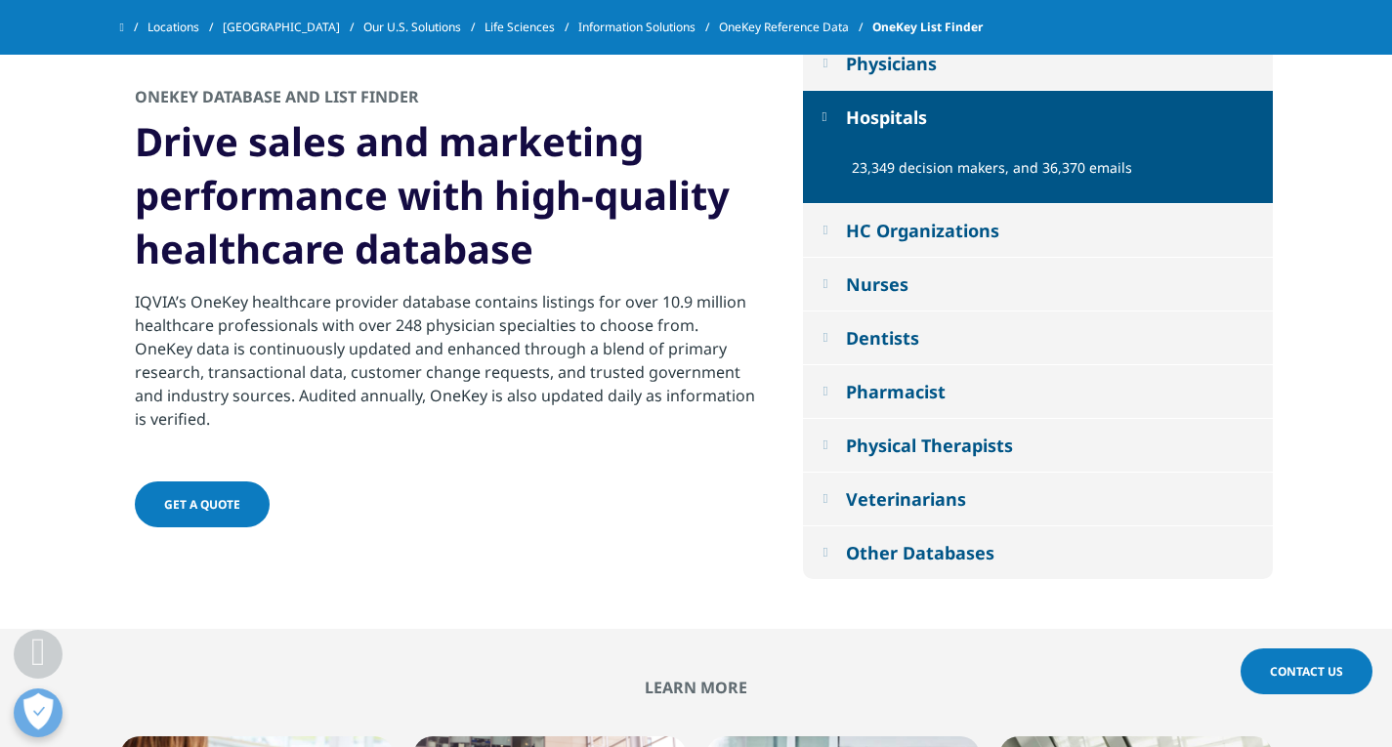
scroll to position [704, 0]
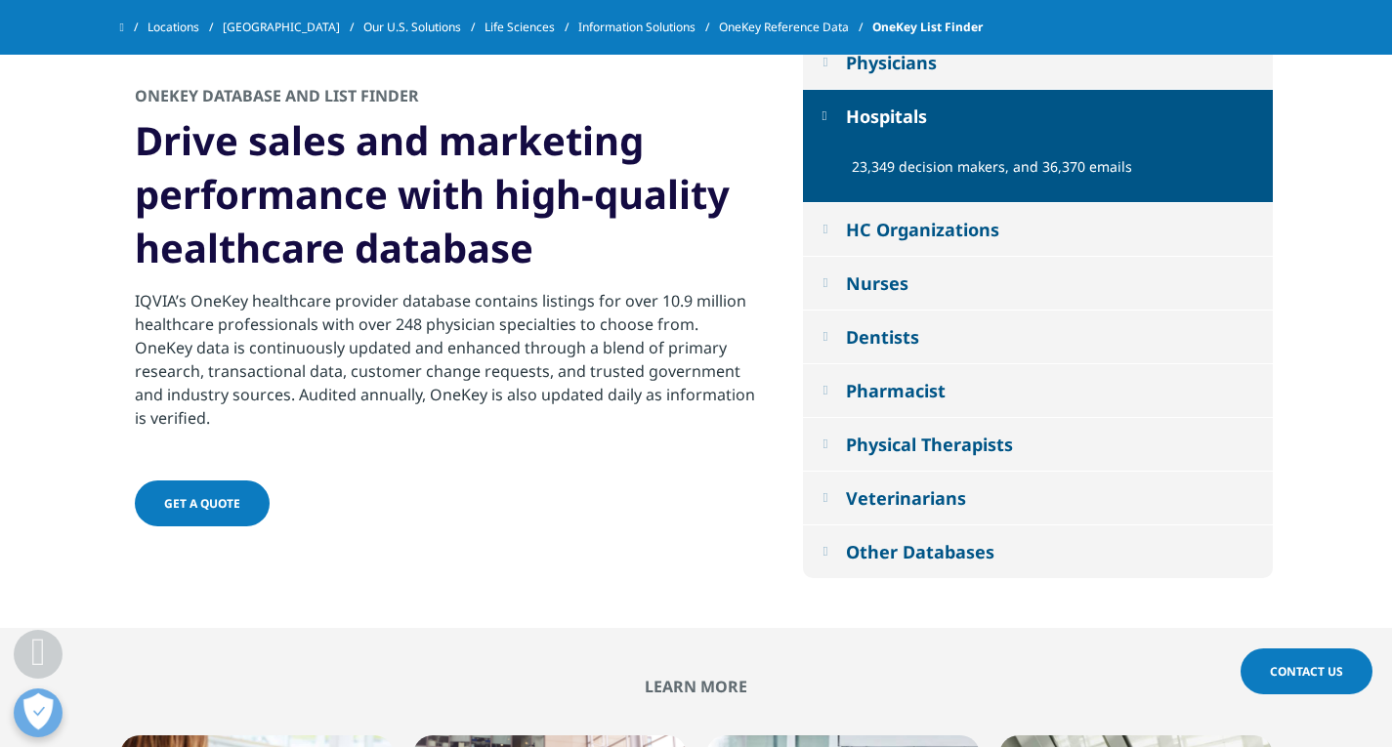
click at [819, 232] on button "HC Organizations" at bounding box center [1038, 229] width 470 height 53
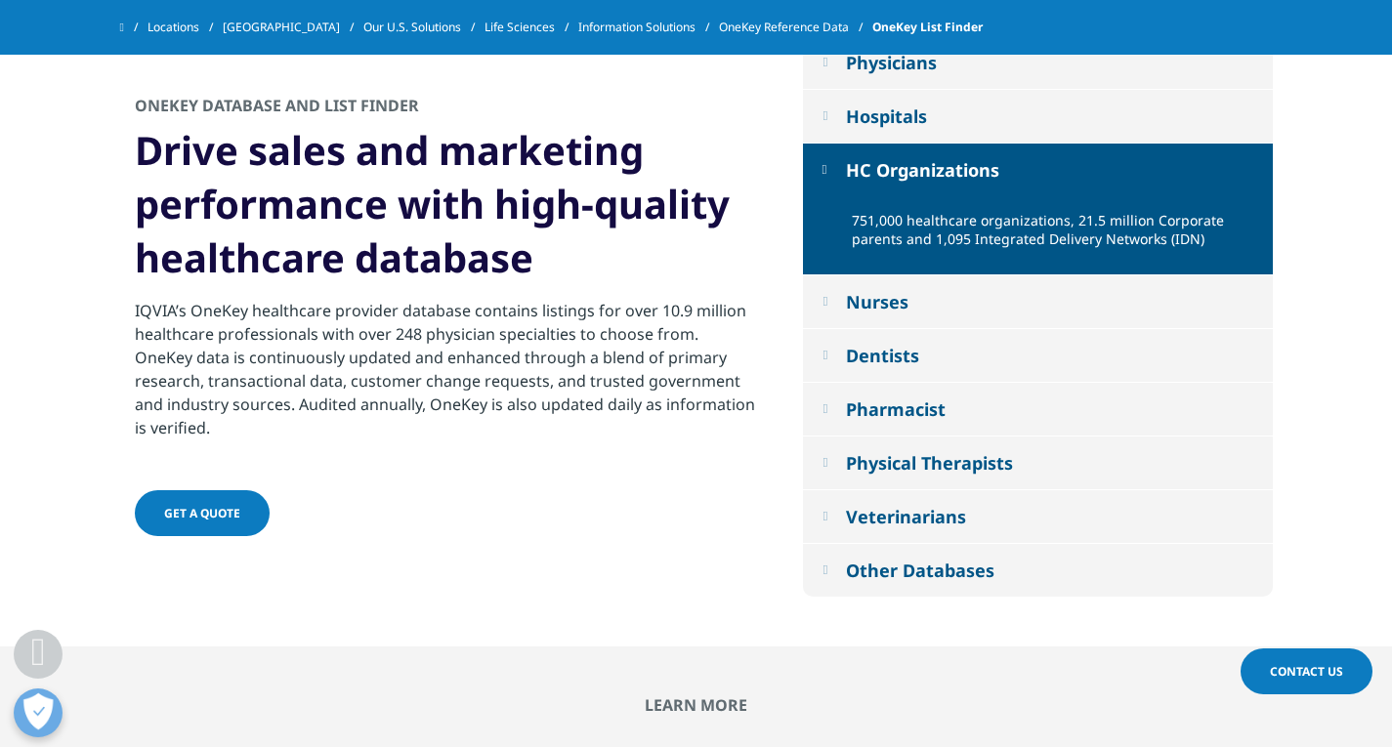
click at [704, 526] on div "ONEKEY DATABASE and List Finder Drive sales and marketing performance with high…" at bounding box center [446, 317] width 653 height 445
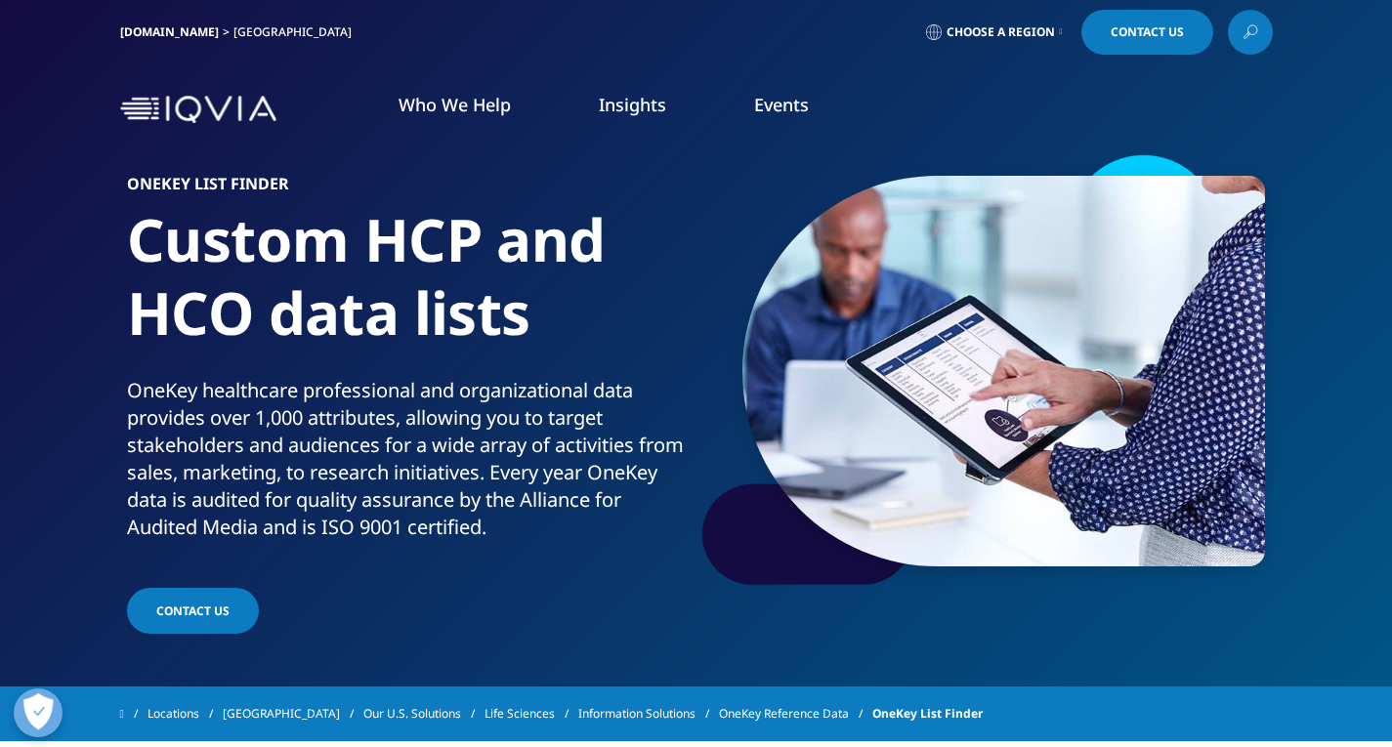
scroll to position [0, 0]
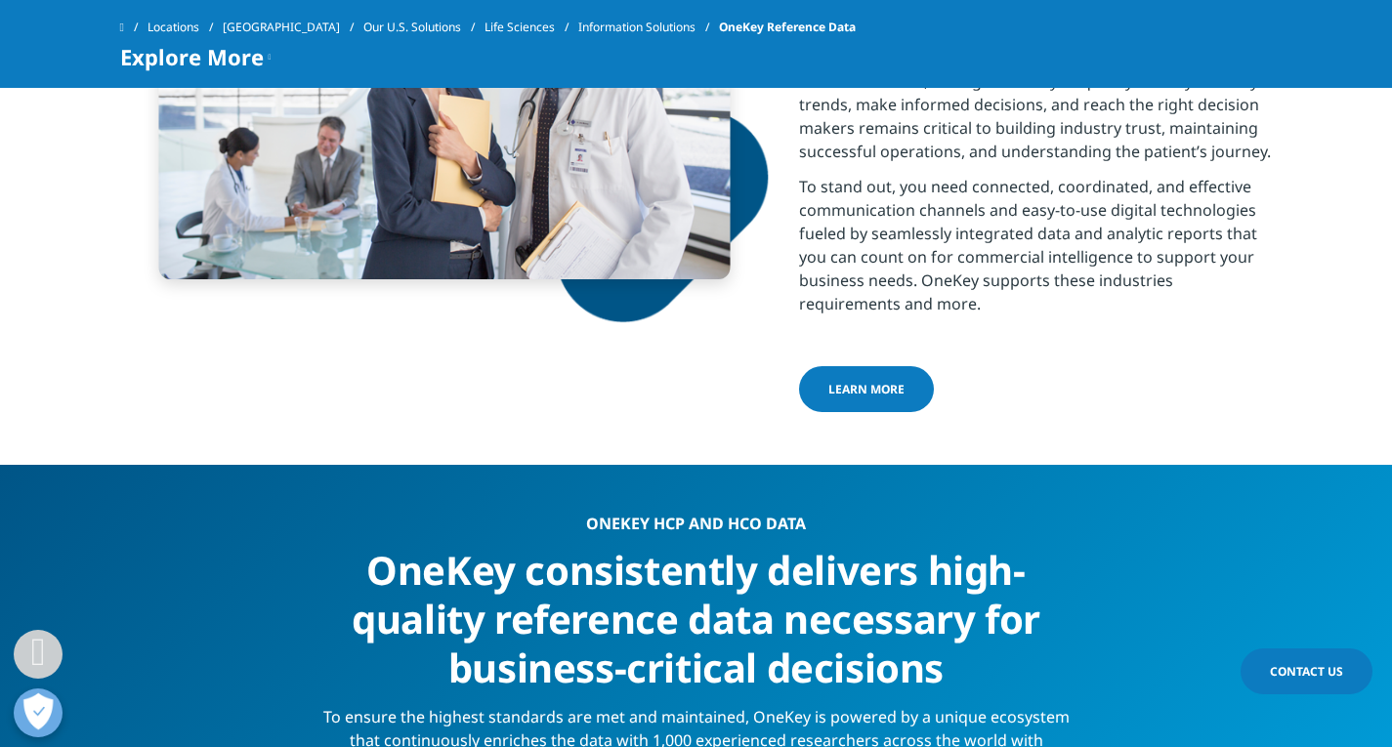
scroll to position [1028, 0]
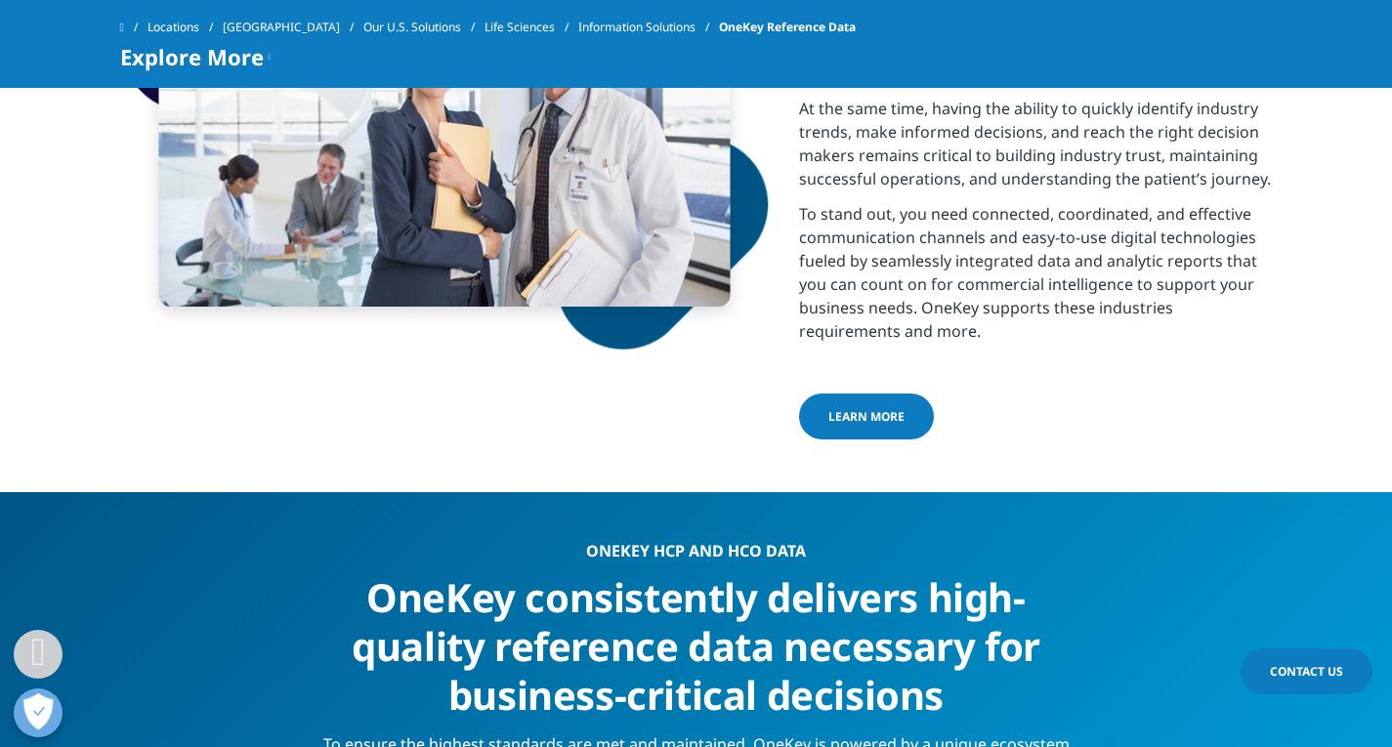
click at [897, 422] on link "LEARN MORE" at bounding box center [866, 417] width 135 height 46
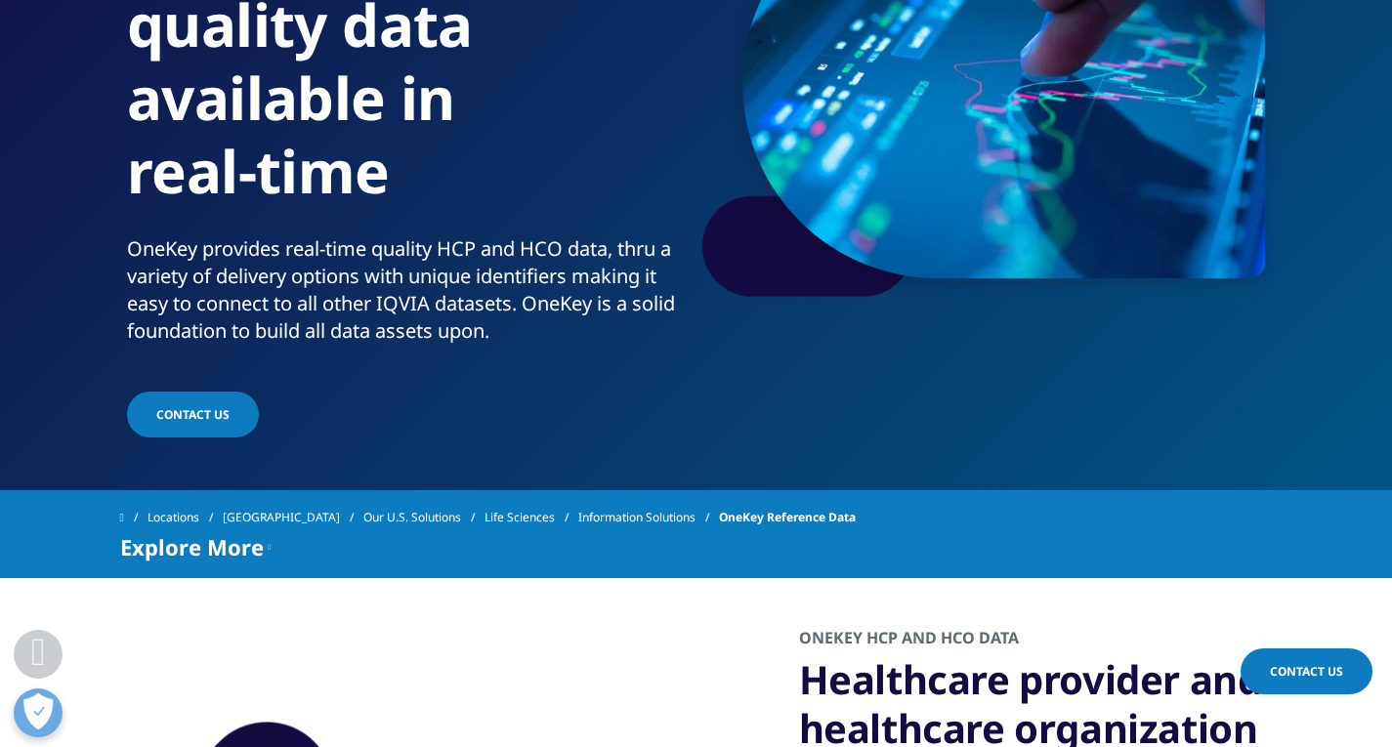
scroll to position [0, 0]
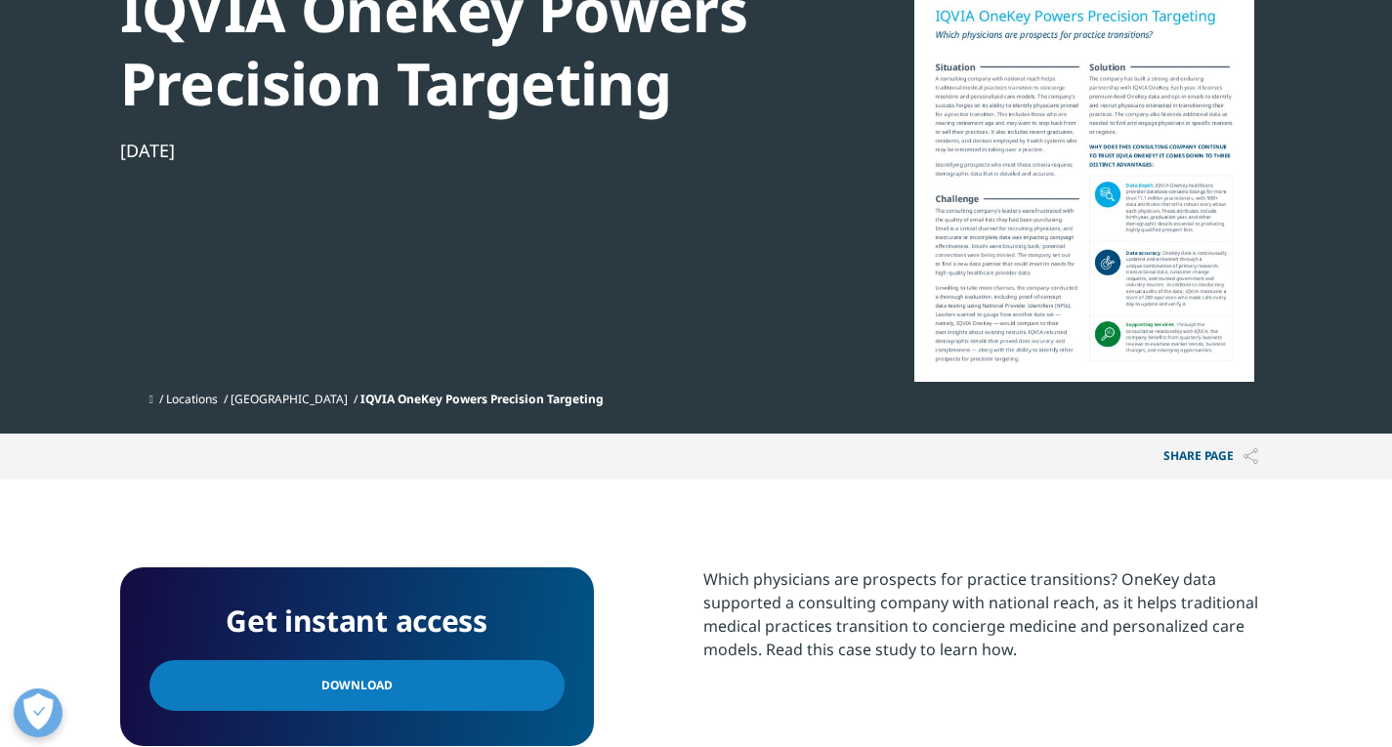
scroll to position [105, 0]
